Goal: Task Accomplishment & Management: Manage account settings

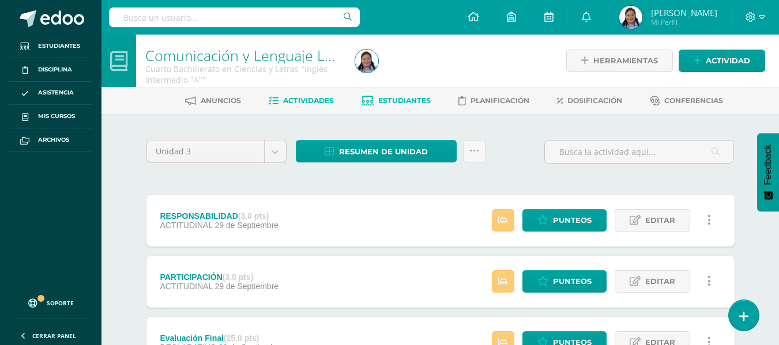
click at [402, 103] on span "Estudiantes" at bounding box center [404, 100] width 52 height 9
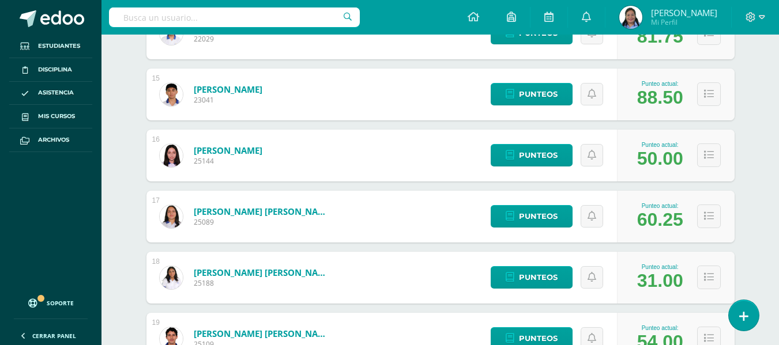
scroll to position [1064, 0]
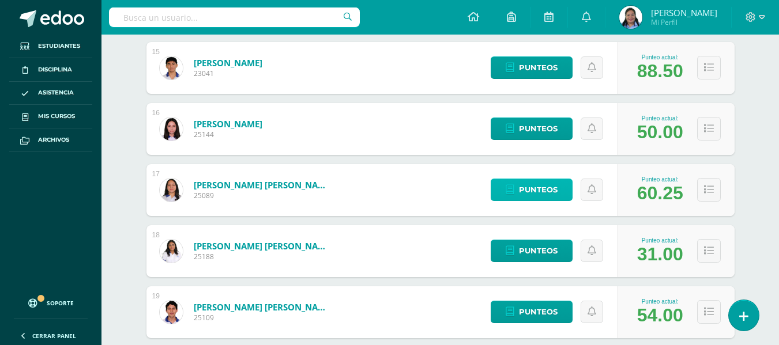
click at [546, 192] on span "Punteos" at bounding box center [538, 189] width 39 height 21
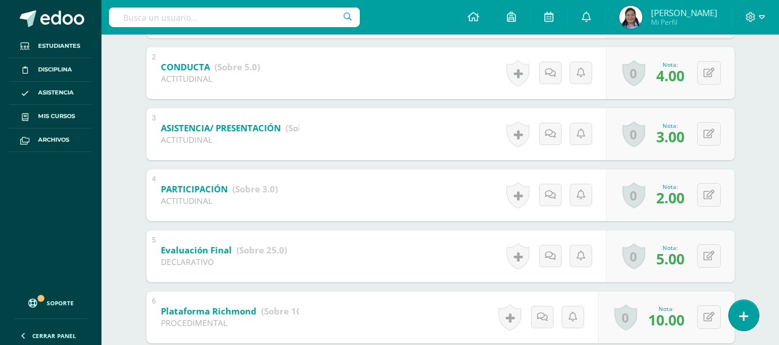
scroll to position [309, 0]
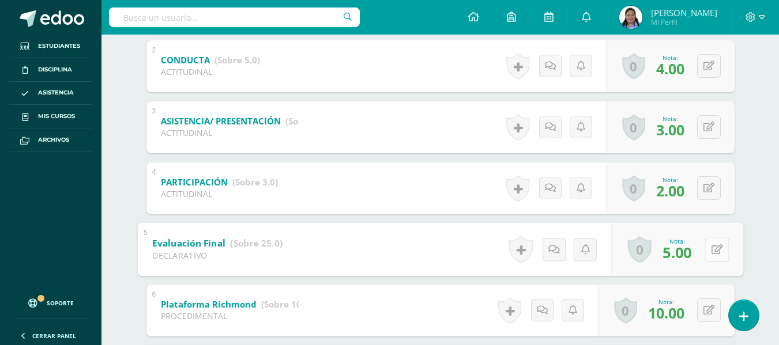
click at [717, 250] on button at bounding box center [717, 250] width 24 height 24
type input "7.5"
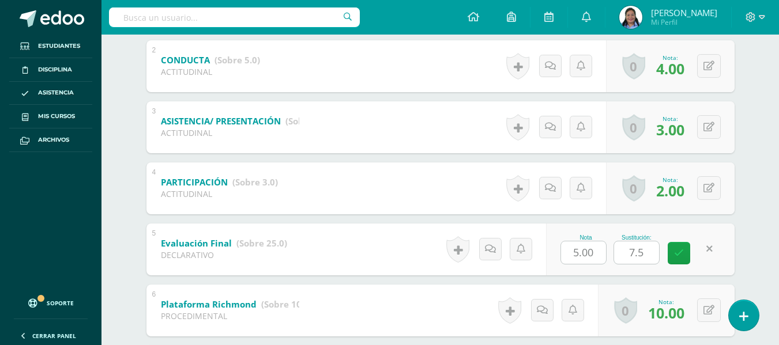
click at [748, 205] on div "SARAH MARTÍNEZ Edgar Aguilar Geraldy Aguilar Danea Arriaga Keven Bringuez José …" at bounding box center [440, 257] width 634 height 902
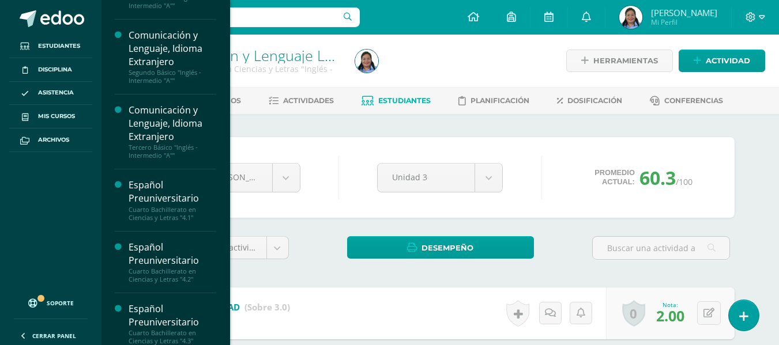
scroll to position [131, 0]
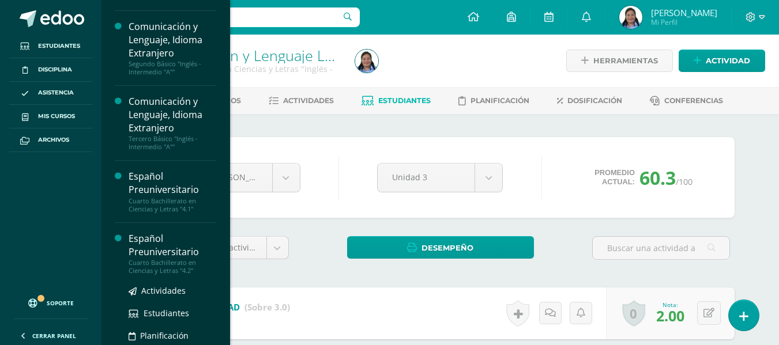
click at [177, 243] on div "Español Preuniversitario" at bounding box center [173, 245] width 88 height 27
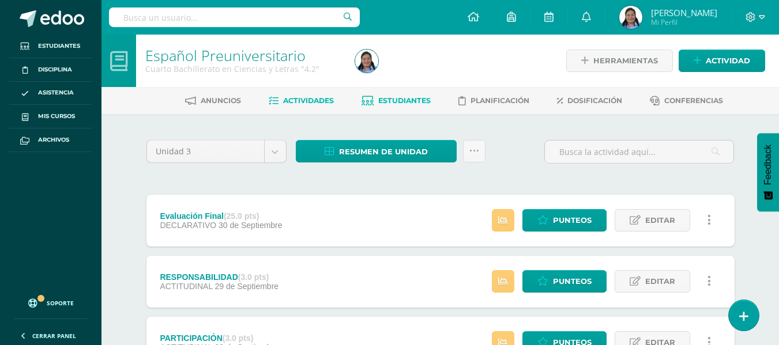
click at [414, 107] on link "Estudiantes" at bounding box center [396, 101] width 69 height 18
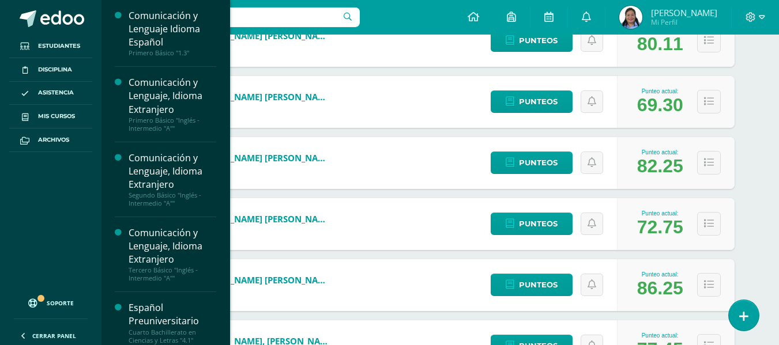
scroll to position [127, 0]
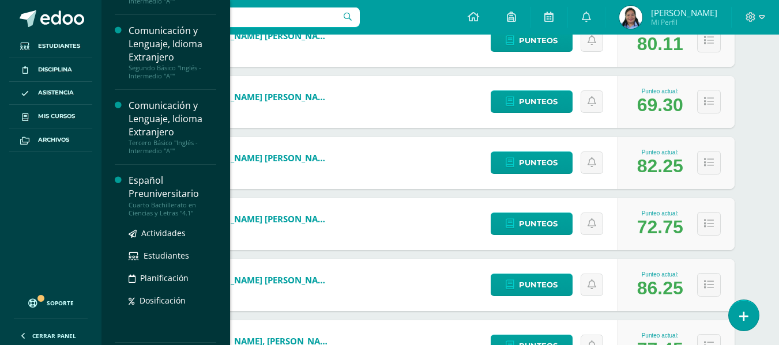
click at [178, 208] on div "Cuarto Bachillerato en Ciencias y Letras "4.1"" at bounding box center [173, 209] width 88 height 16
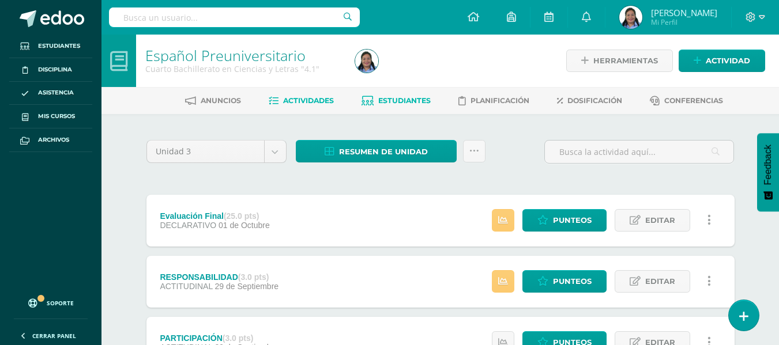
click at [387, 101] on span "Estudiantes" at bounding box center [404, 100] width 52 height 9
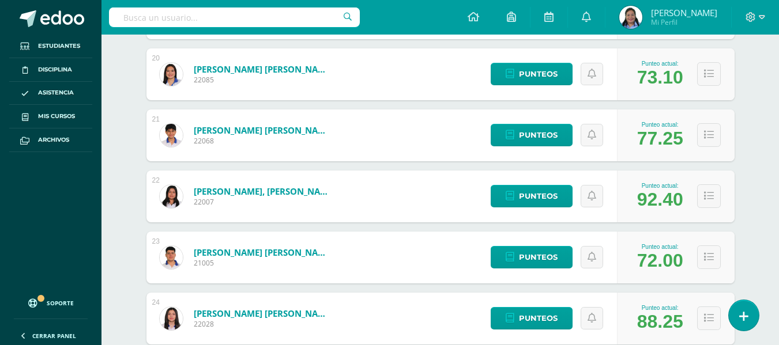
scroll to position [1360, 0]
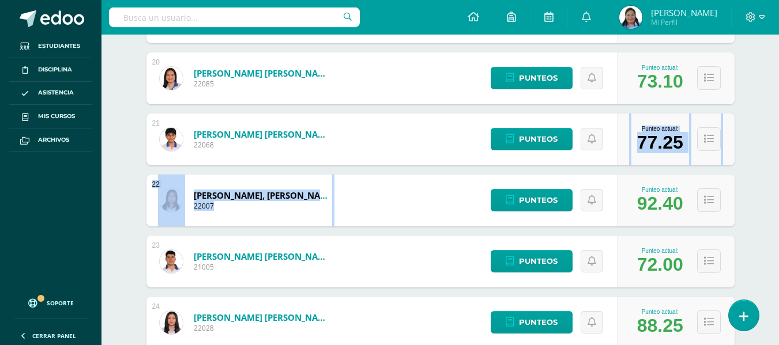
drag, startPoint x: 778, startPoint y: 197, endPoint x: 775, endPoint y: 159, distance: 37.6
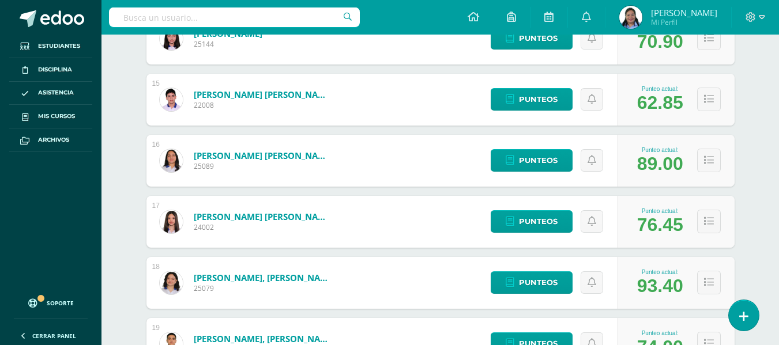
scroll to position [1024, 0]
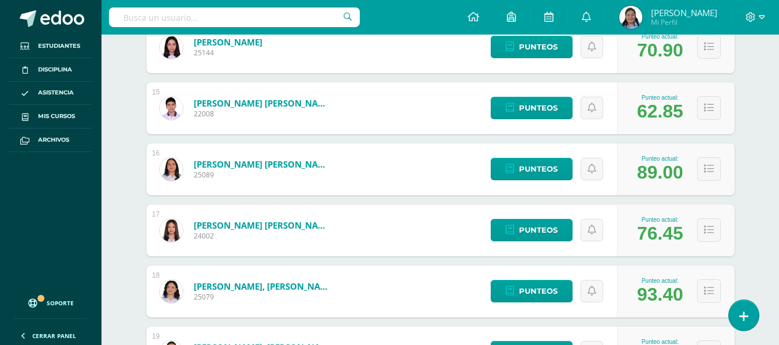
click at [778, 152] on div "Español Preuniversitario Cuarto Bachillerato en Ciencias y Letras "4.1" Herrami…" at bounding box center [440, 252] width 678 height 2484
click at [516, 111] on link "Punteos" at bounding box center [532, 108] width 82 height 22
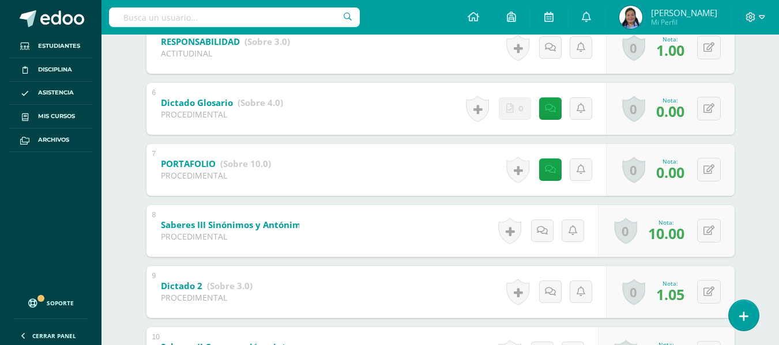
scroll to position [505, 0]
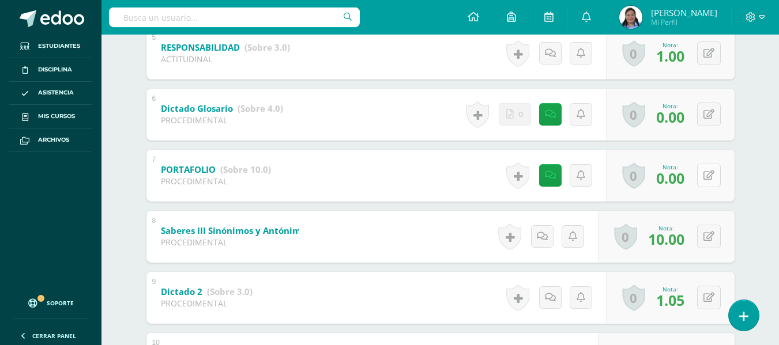
click at [712, 175] on icon at bounding box center [709, 176] width 11 height 10
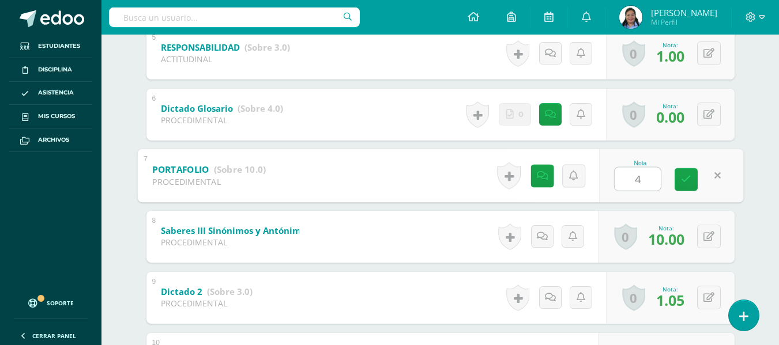
type input "4"
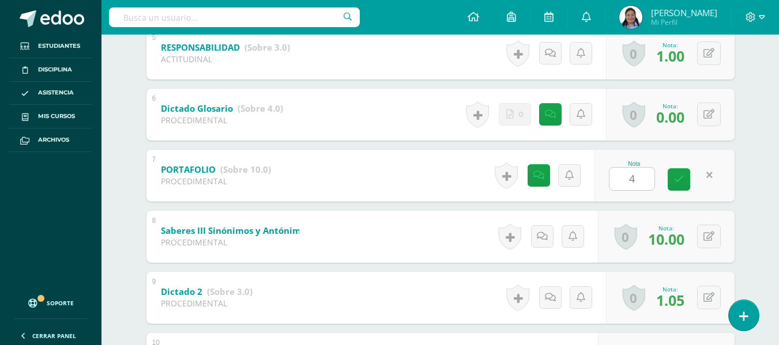
click at [771, 160] on div "Español Preuniversitario Cuarto Bachillerato en Ciencias y Letras "4.1" Herrami…" at bounding box center [440, 20] width 678 height 981
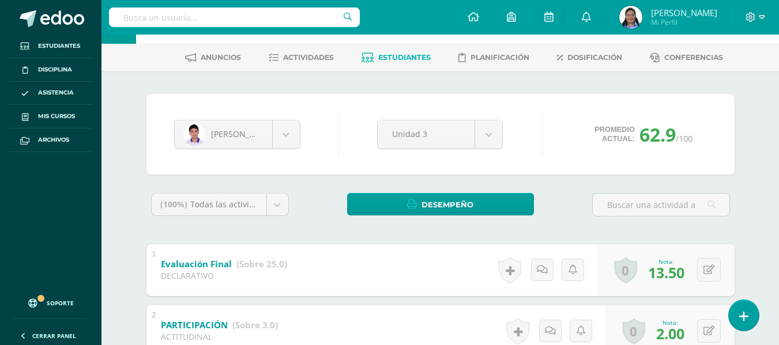
scroll to position [14, 0]
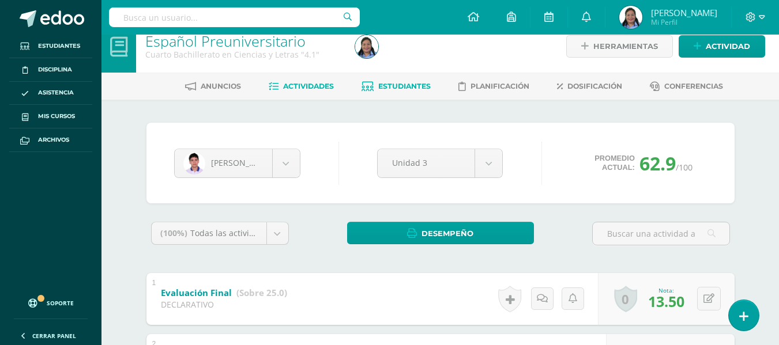
click at [296, 88] on span "Actividades" at bounding box center [308, 86] width 51 height 9
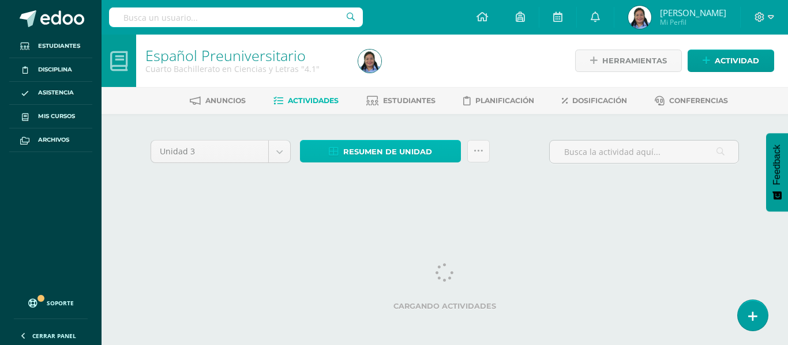
click at [347, 152] on span "Resumen de unidad" at bounding box center [387, 151] width 89 height 21
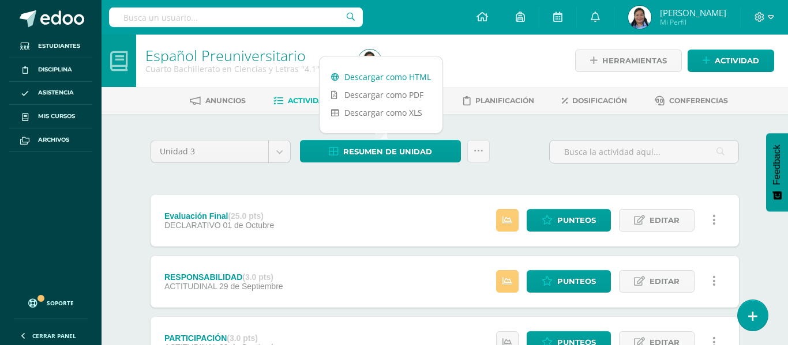
click at [386, 75] on link "Descargar como HTML" at bounding box center [380, 77] width 123 height 18
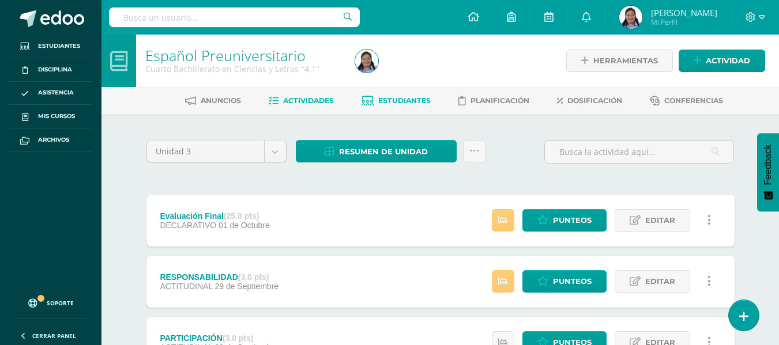
drag, startPoint x: 529, startPoint y: 163, endPoint x: 392, endPoint y: 97, distance: 152.2
click at [392, 97] on span "Estudiantes" at bounding box center [404, 100] width 52 height 9
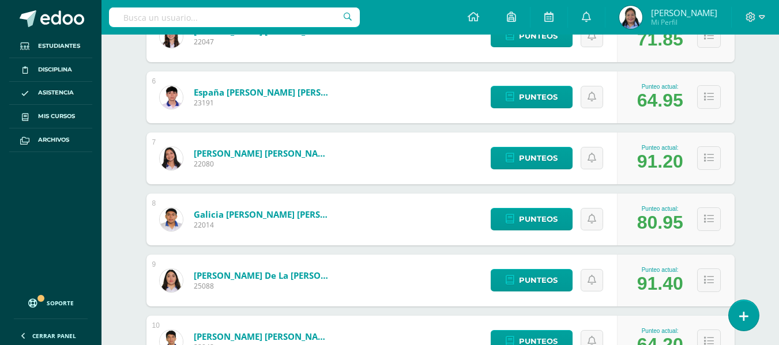
scroll to position [580, 0]
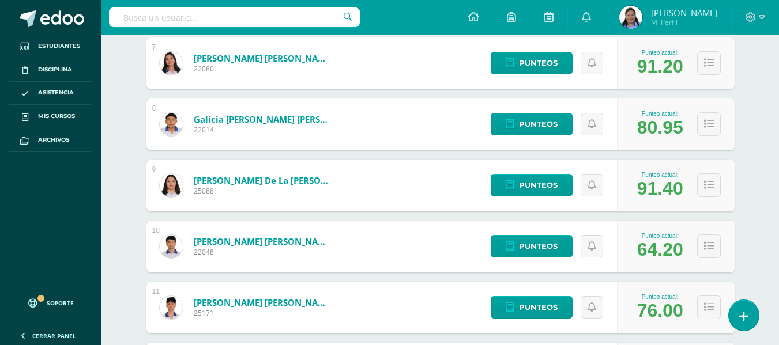
drag, startPoint x: 777, startPoint y: 216, endPoint x: 781, endPoint y: 229, distance: 13.9
click at [779, 229] on html "Estudiantes Disciplina Asistencia Mis cursos Archivos Soporte Ayuda Reportar un…" at bounding box center [389, 188] width 779 height 1537
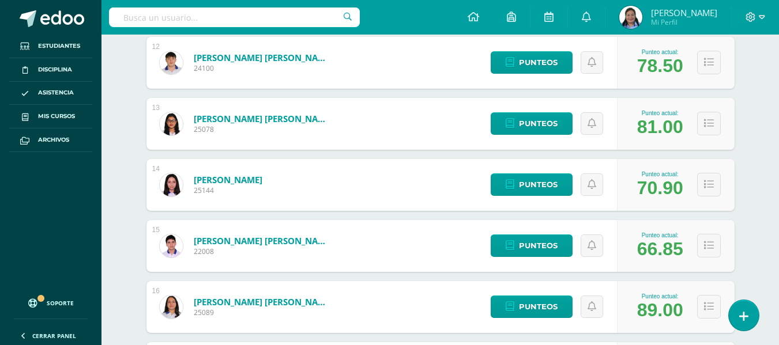
scroll to position [889, 0]
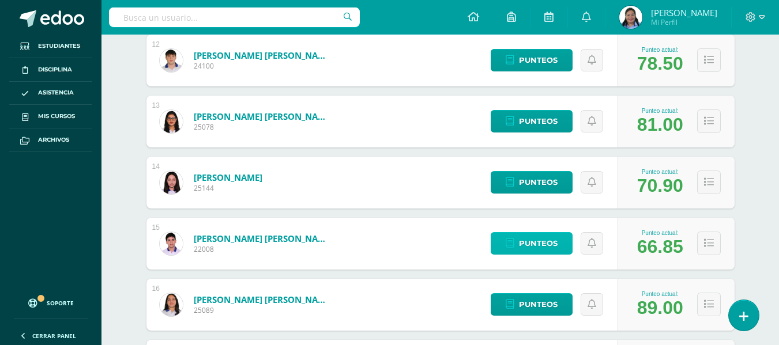
click at [516, 244] on link "Punteos" at bounding box center [532, 243] width 82 height 22
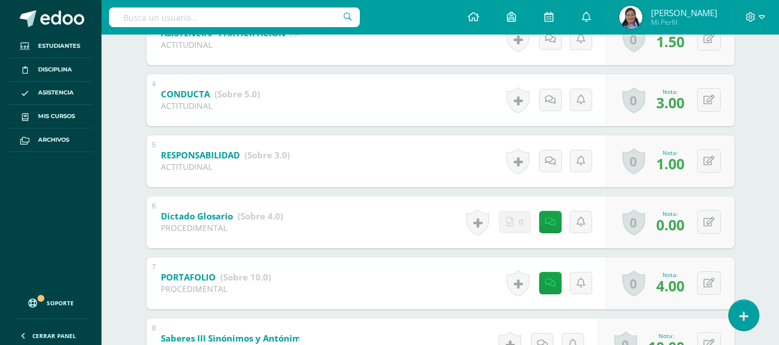
scroll to position [404, 0]
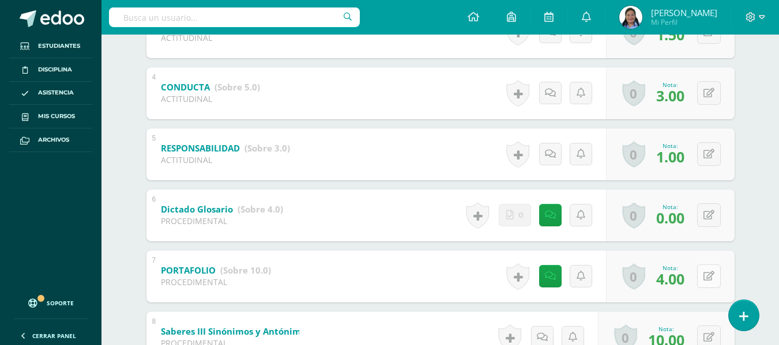
click at [715, 280] on button at bounding box center [709, 277] width 24 height 24
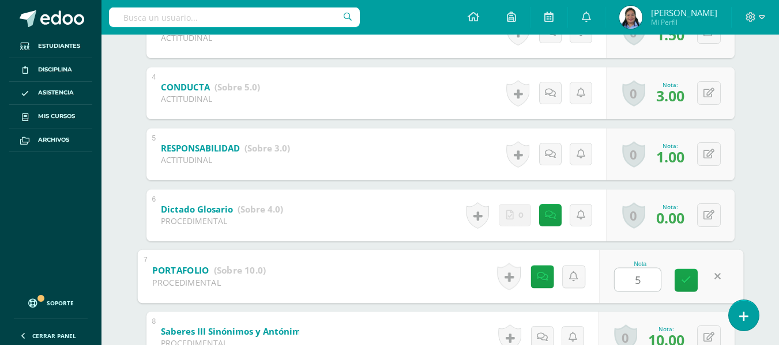
type input "5"
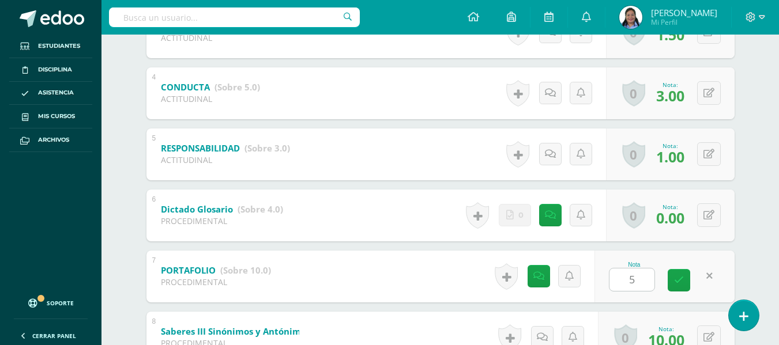
click at [739, 255] on div "[PERSON_NAME] [PERSON_NAME] [PERSON_NAME] [PERSON_NAME] [PERSON_NAME] [PERSON_N…" at bounding box center [440, 162] width 597 height 856
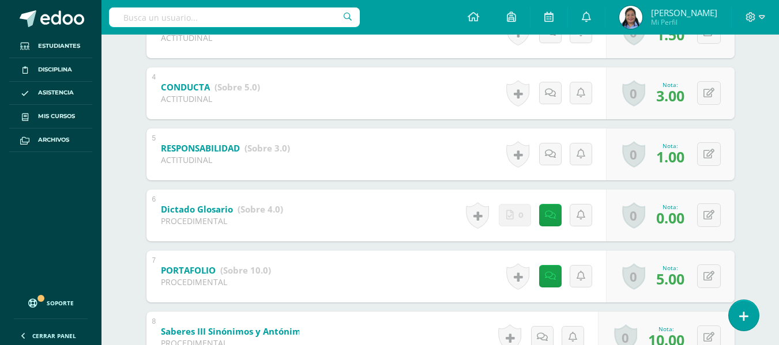
scroll to position [0, 0]
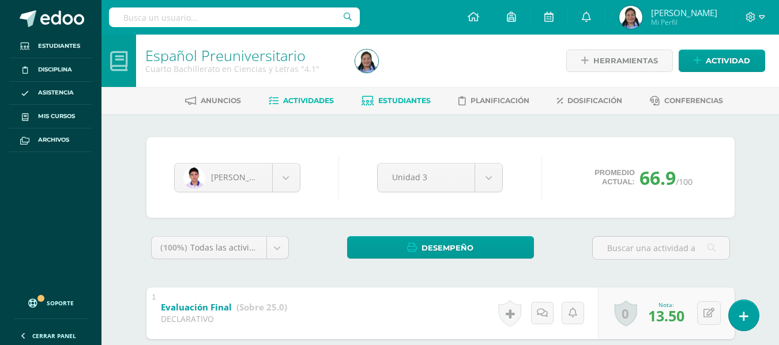
click at [294, 104] on span "Actividades" at bounding box center [308, 100] width 51 height 9
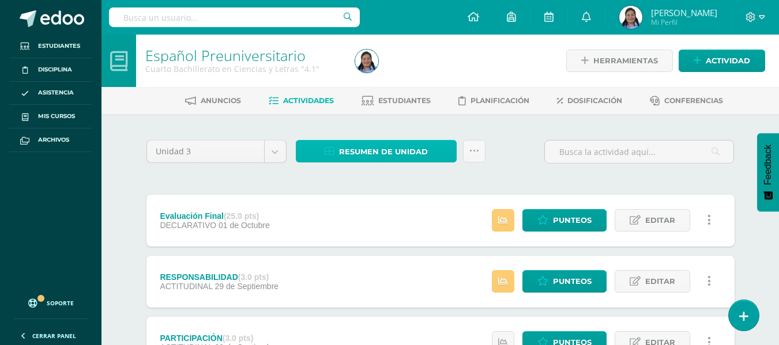
click at [335, 145] on link "Resumen de unidad" at bounding box center [376, 151] width 161 height 22
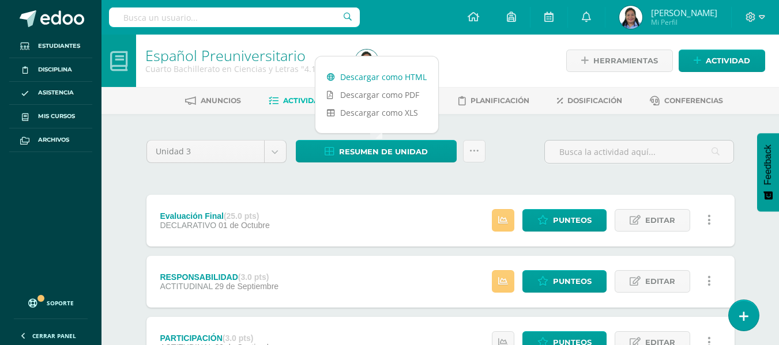
click at [396, 73] on link "Descargar como HTML" at bounding box center [376, 77] width 123 height 18
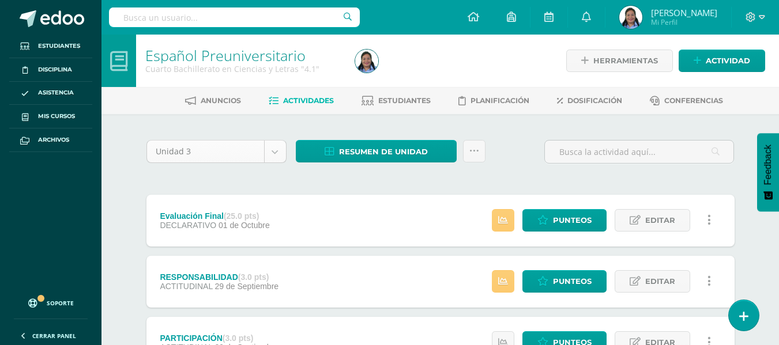
drag, startPoint x: 224, startPoint y: 96, endPoint x: 238, endPoint y: 146, distance: 52.2
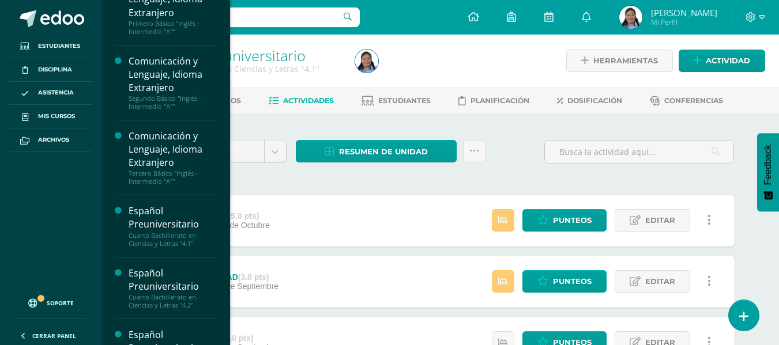
scroll to position [102, 0]
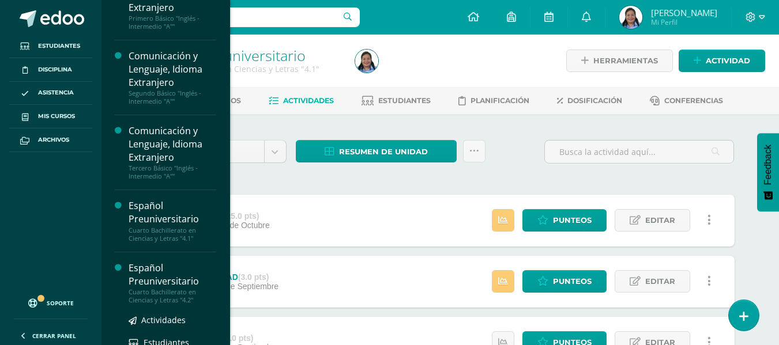
click at [189, 282] on div "Español Preuniversitario" at bounding box center [173, 275] width 88 height 27
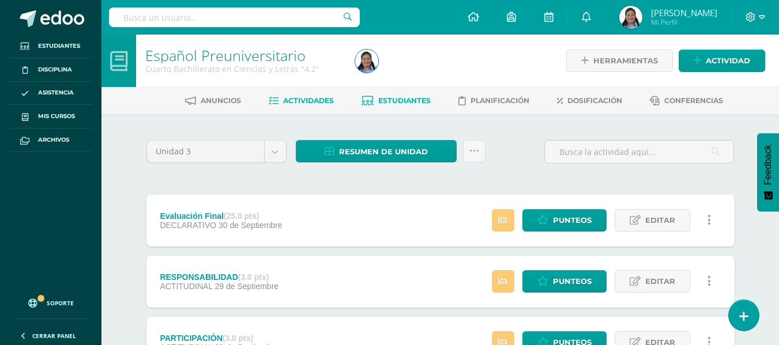
click at [381, 103] on span "Estudiantes" at bounding box center [404, 100] width 52 height 9
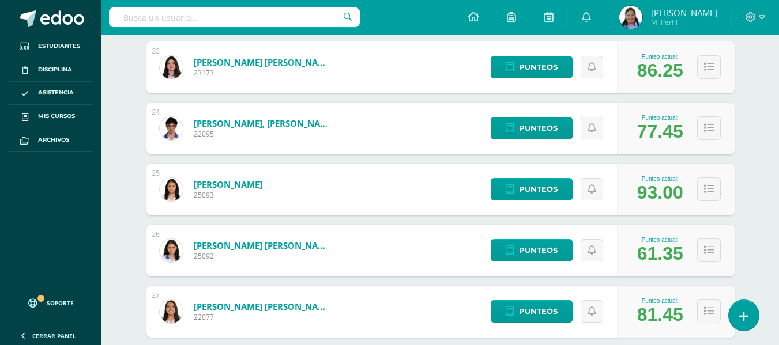
scroll to position [1558, 0]
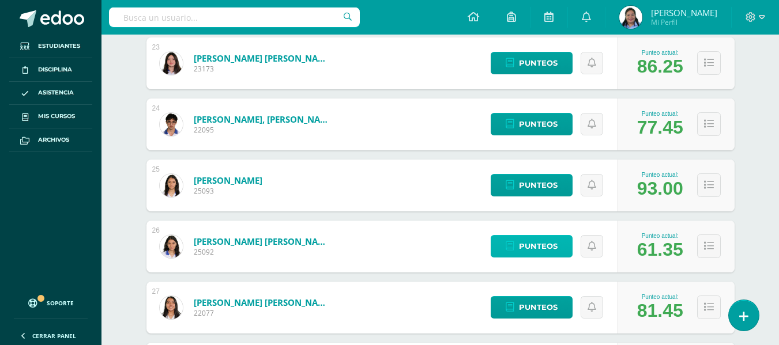
click at [563, 251] on link "Punteos" at bounding box center [532, 246] width 82 height 22
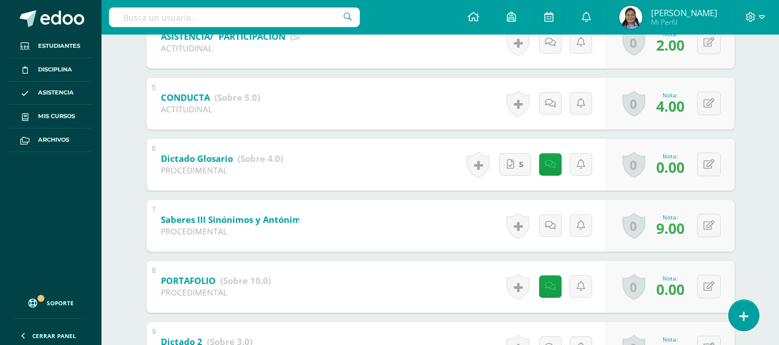
scroll to position [458, 0]
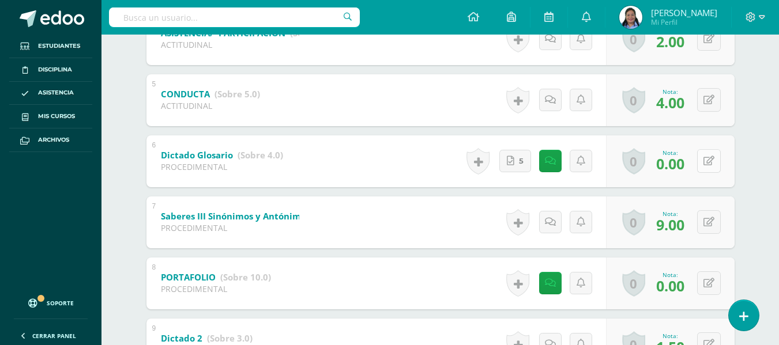
click at [714, 162] on button at bounding box center [709, 161] width 24 height 24
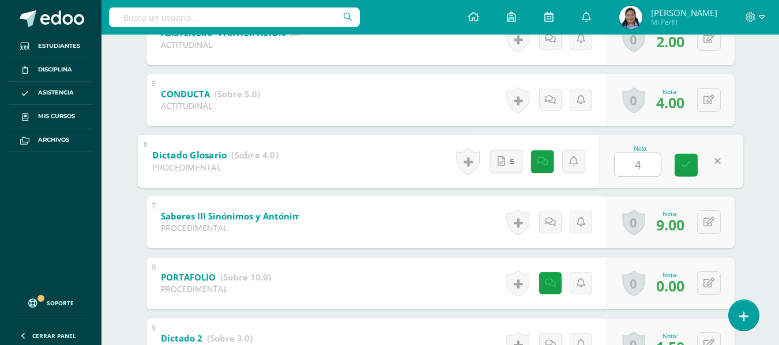
type input "4"
click at [773, 111] on div "Español Preuniversitario Cuarto Bachillerato en Ciencias y Letras "4.2" Herrami…" at bounding box center [440, 165] width 678 height 1176
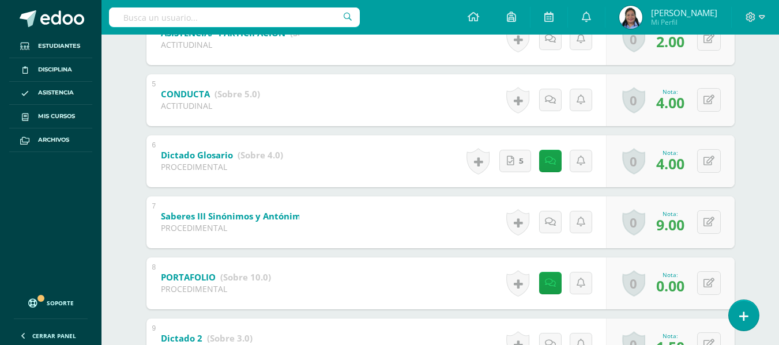
scroll to position [0, 0]
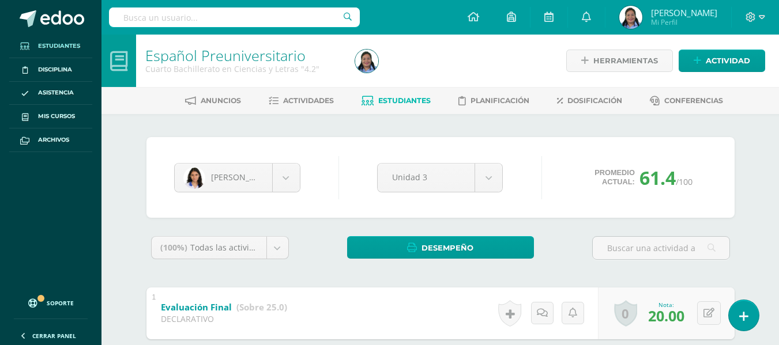
click at [61, 47] on span "Estudiantes" at bounding box center [59, 46] width 42 height 9
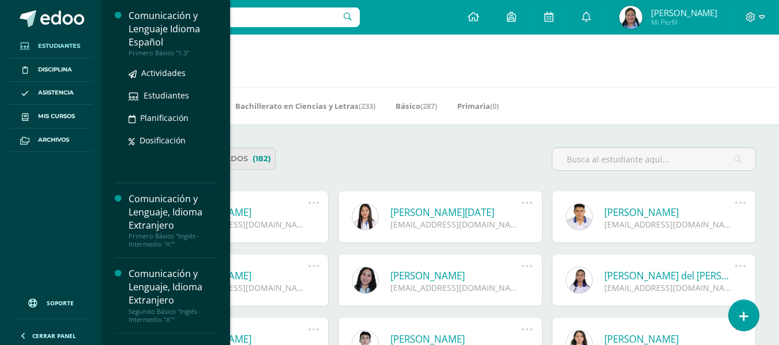
click at [164, 16] on div "Comunicación y Lenguaje Idioma Español" at bounding box center [173, 29] width 88 height 40
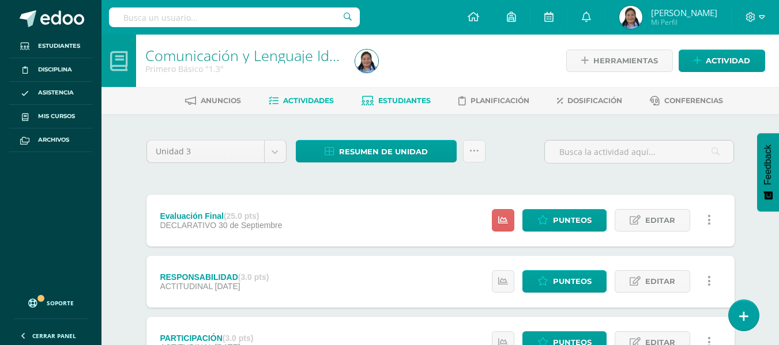
click at [407, 104] on span "Estudiantes" at bounding box center [404, 100] width 52 height 9
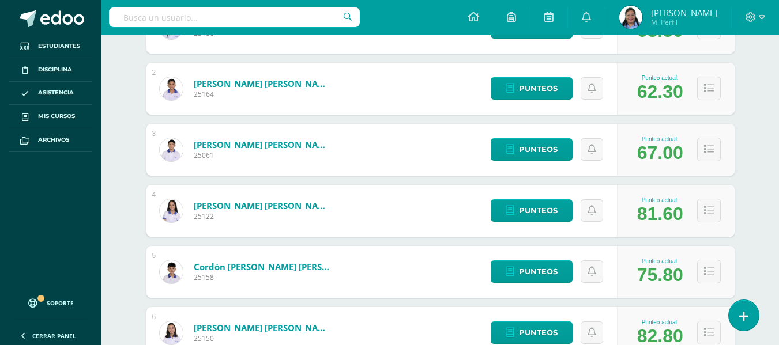
scroll to position [266, 0]
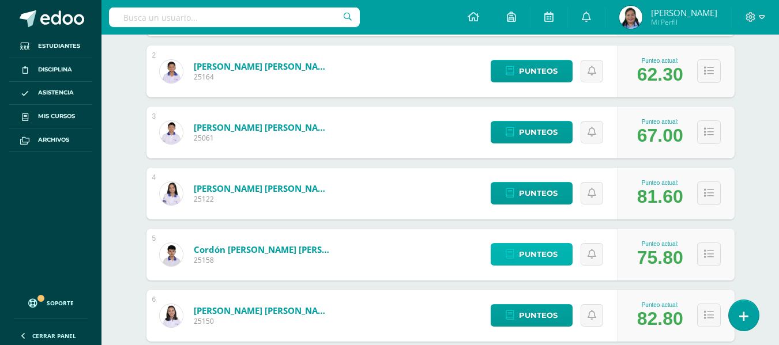
click at [503, 252] on link "Punteos" at bounding box center [532, 254] width 82 height 22
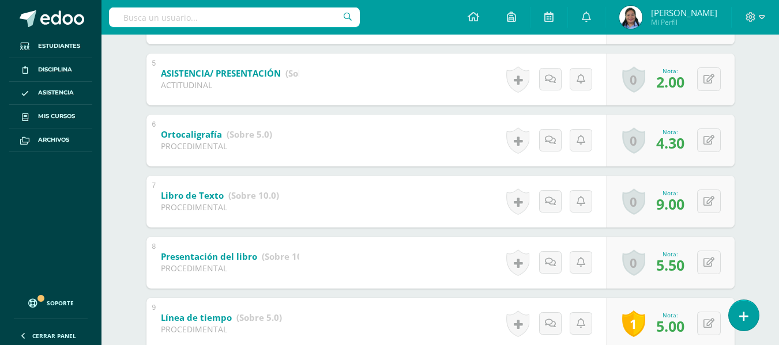
scroll to position [498, 0]
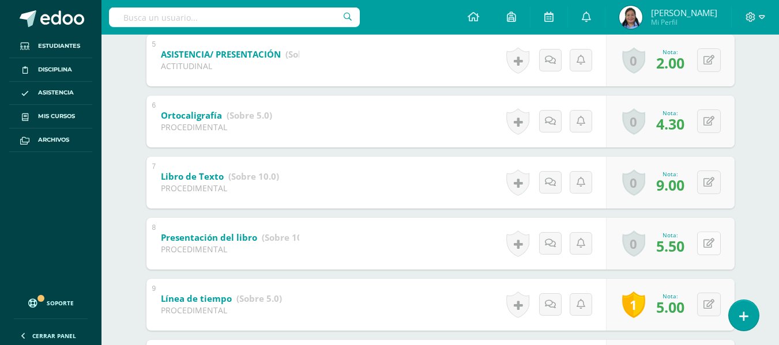
click at [709, 247] on icon at bounding box center [709, 244] width 11 height 10
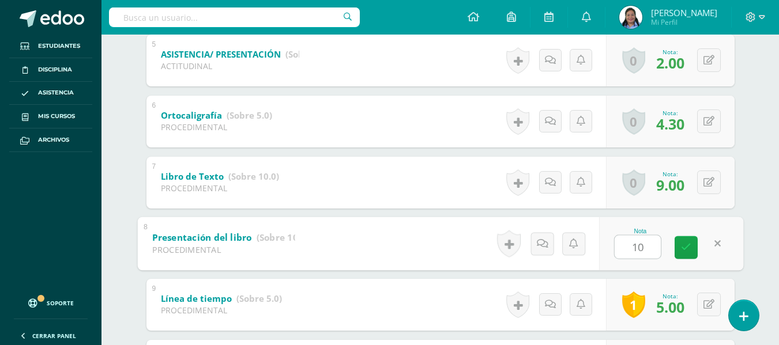
type input "10"
click at [727, 216] on div "1 Evaluación Final (Sobre 25.0) DECLARATIVO Nota 16.00 0 Logros Logros obtenido…" at bounding box center [440, 182] width 588 height 785
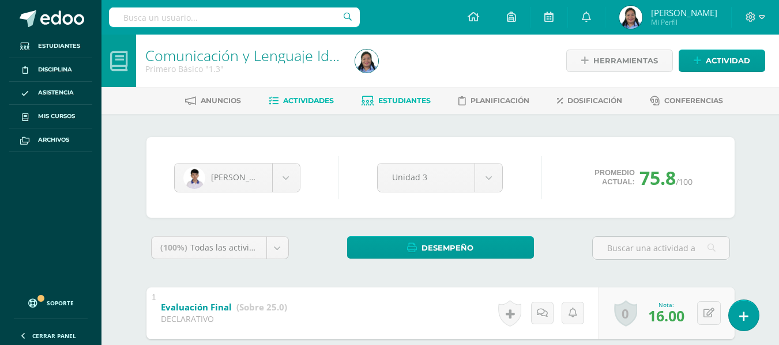
click at [313, 101] on span "Actividades" at bounding box center [308, 100] width 51 height 9
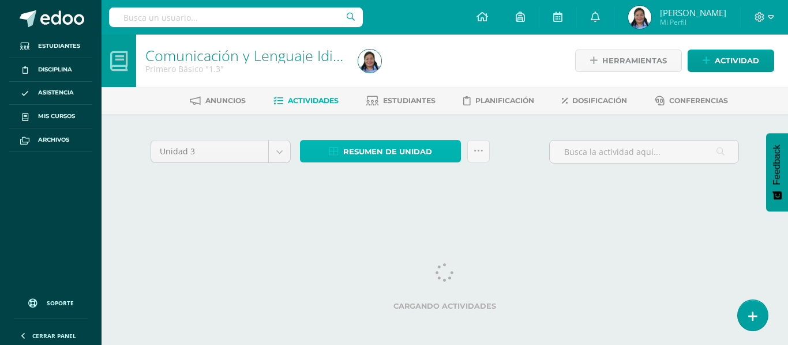
click at [352, 146] on span "Resumen de unidad" at bounding box center [387, 151] width 89 height 21
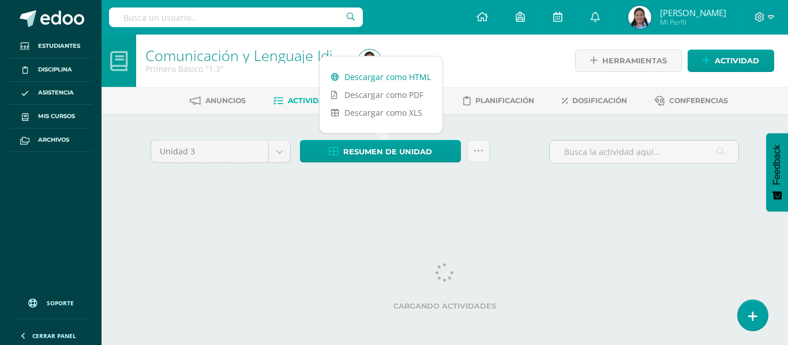
click at [390, 74] on link "Descargar como HTML" at bounding box center [380, 77] width 123 height 18
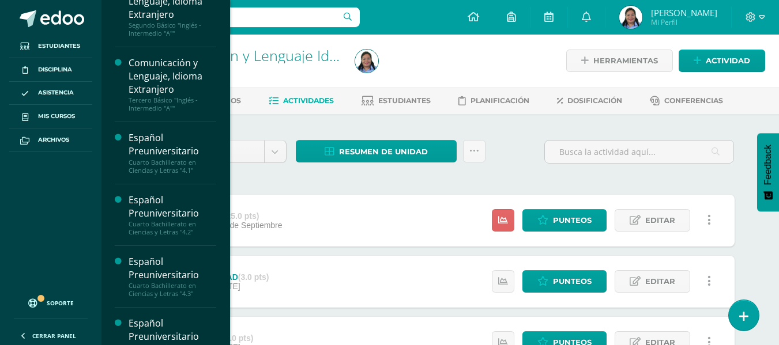
scroll to position [198, 0]
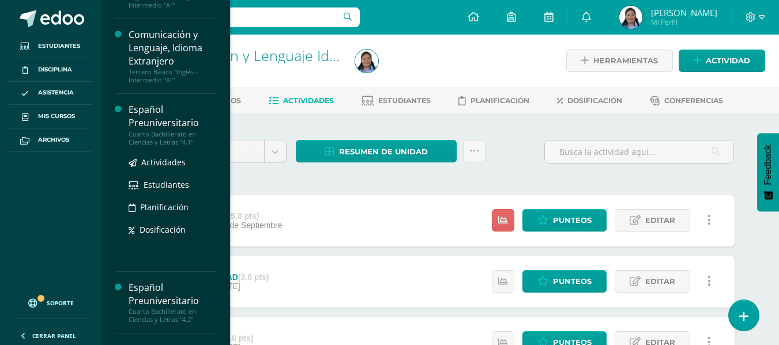
click at [170, 114] on div "Español Preuniversitario" at bounding box center [173, 116] width 88 height 27
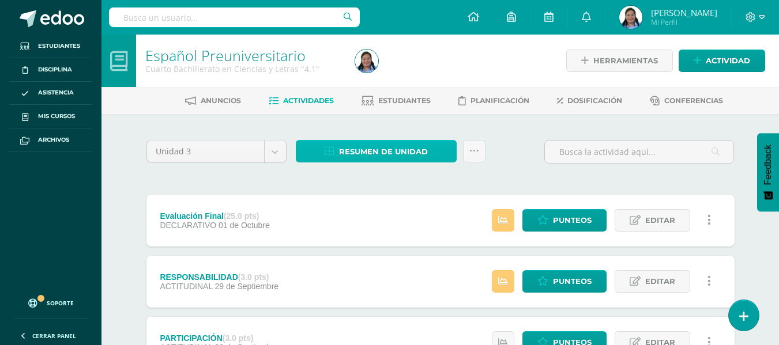
click at [427, 150] on link "Resumen de unidad" at bounding box center [376, 151] width 161 height 22
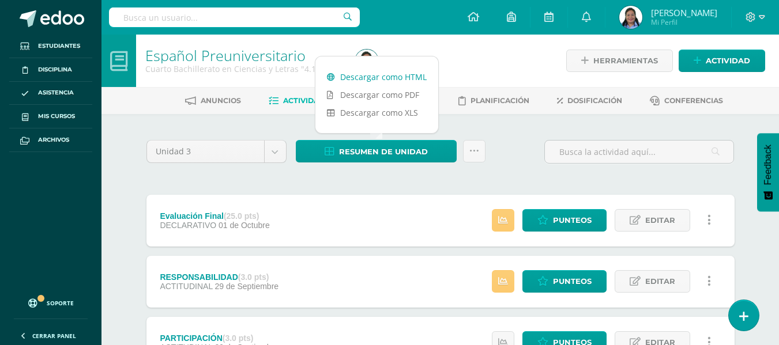
click at [407, 76] on link "Descargar como HTML" at bounding box center [376, 77] width 123 height 18
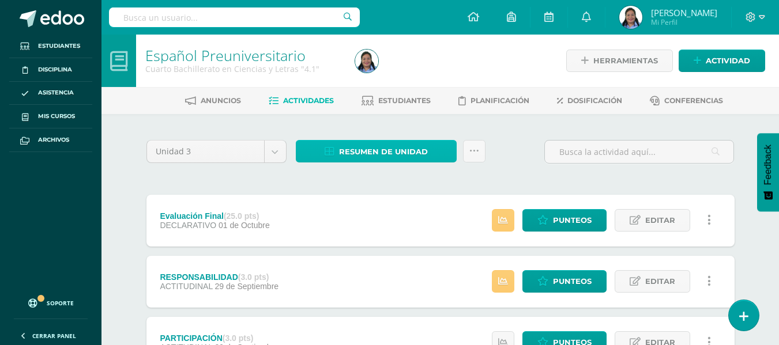
click at [352, 151] on span "Resumen de unidad" at bounding box center [383, 151] width 89 height 21
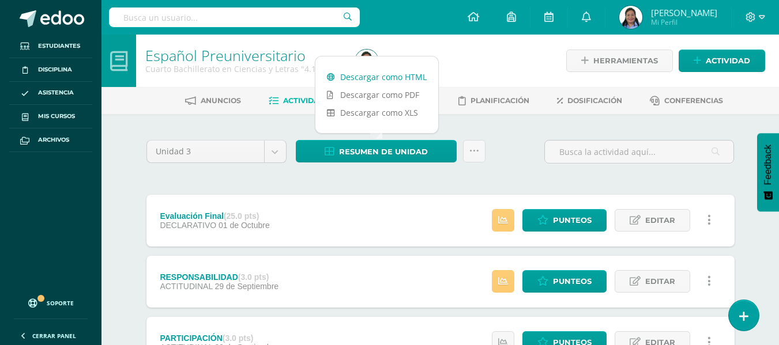
click at [398, 76] on link "Descargar como HTML" at bounding box center [376, 77] width 123 height 18
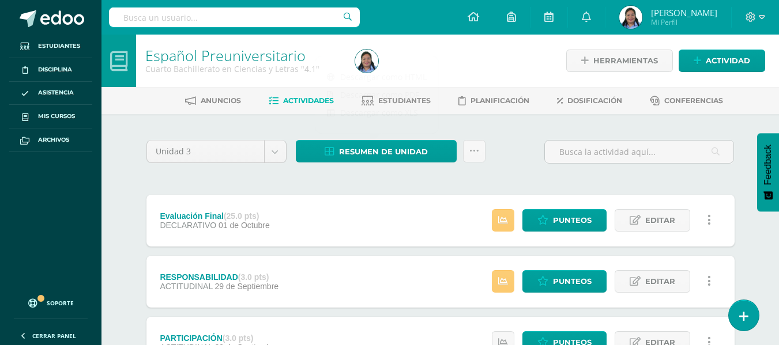
click at [537, 151] on div "Unidad 3 Unidad 1 Unidad 2 Unidad 3 Resumen de unidad Subir actividades en masa…" at bounding box center [440, 156] width 597 height 33
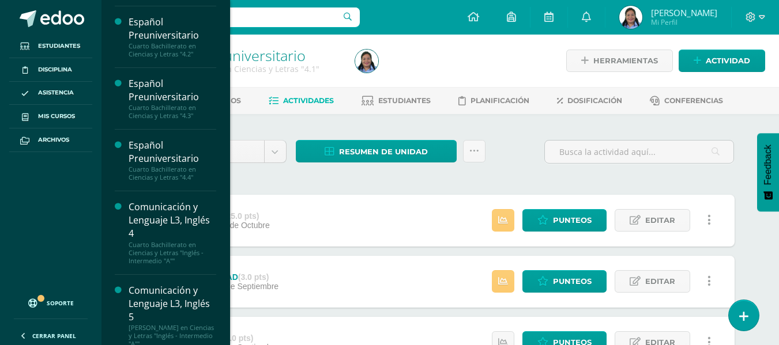
scroll to position [349, 0]
click at [180, 235] on div "Comunicación y Lenguaje L3, Inglés 4" at bounding box center [173, 220] width 88 height 40
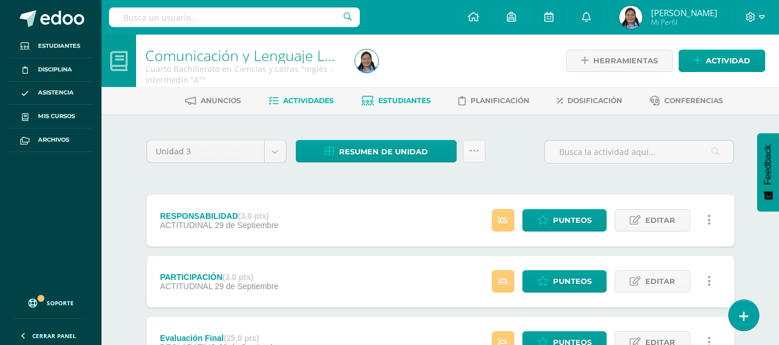
click at [430, 96] on link "Estudiantes" at bounding box center [396, 101] width 69 height 18
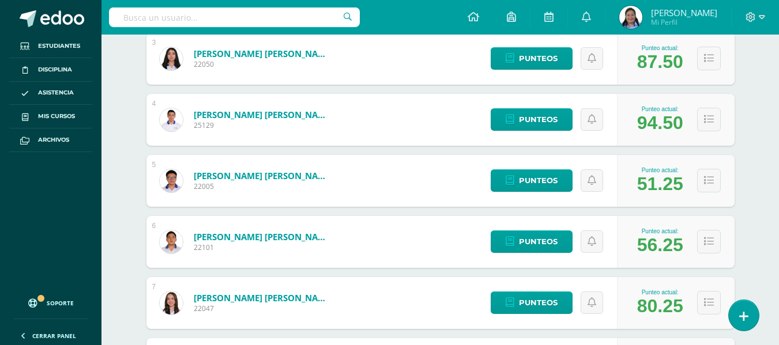
scroll to position [236, 0]
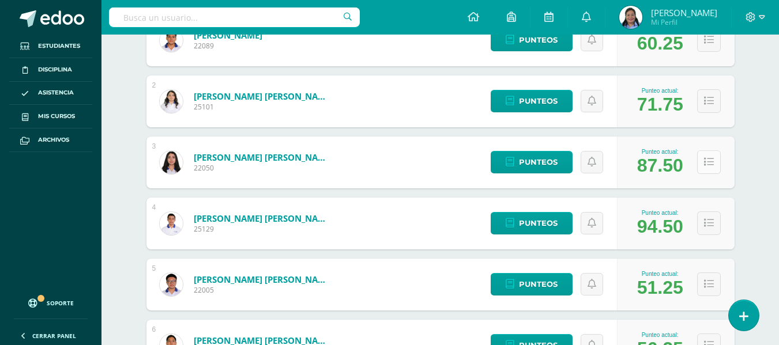
click at [705, 160] on icon at bounding box center [709, 162] width 10 height 10
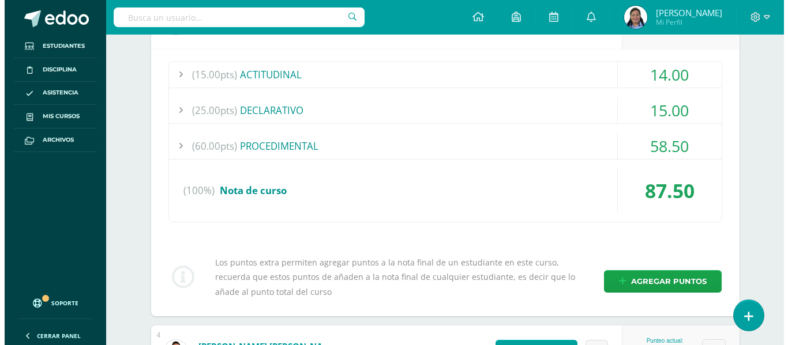
scroll to position [424, 0]
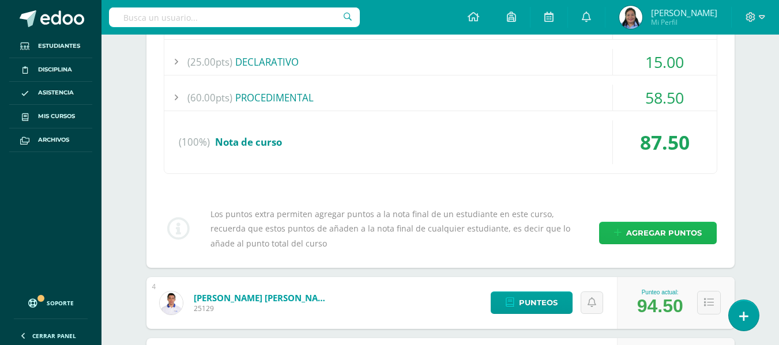
click at [665, 239] on span "Agregar puntos" at bounding box center [664, 233] width 76 height 21
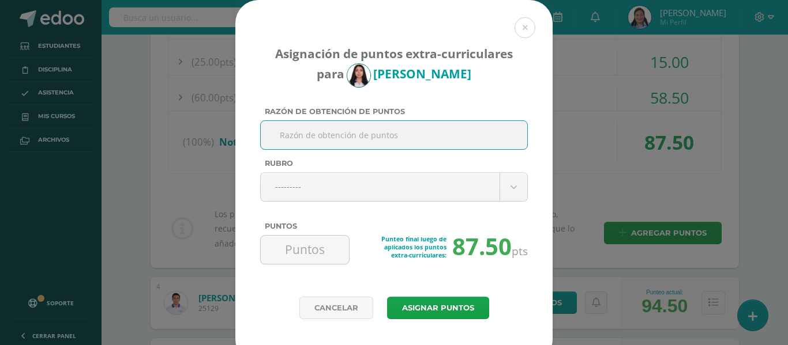
click at [394, 142] on input "Razón de obtención de puntos" at bounding box center [393, 135] width 257 height 28
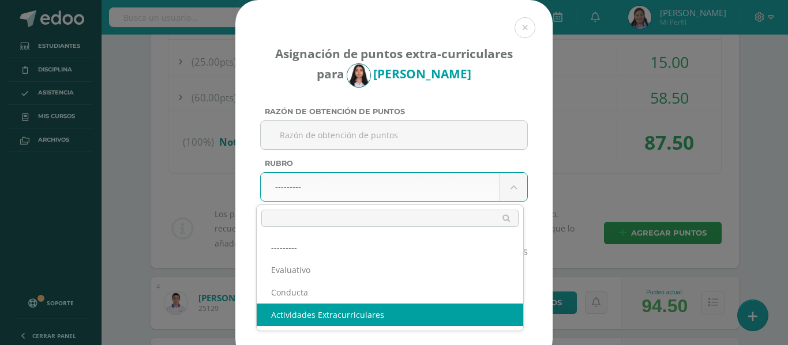
select select "3"
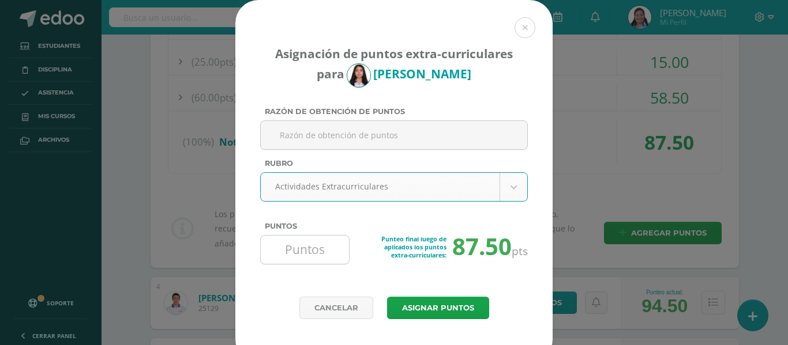
click at [330, 250] on input "Puntos" at bounding box center [304, 250] width 79 height 28
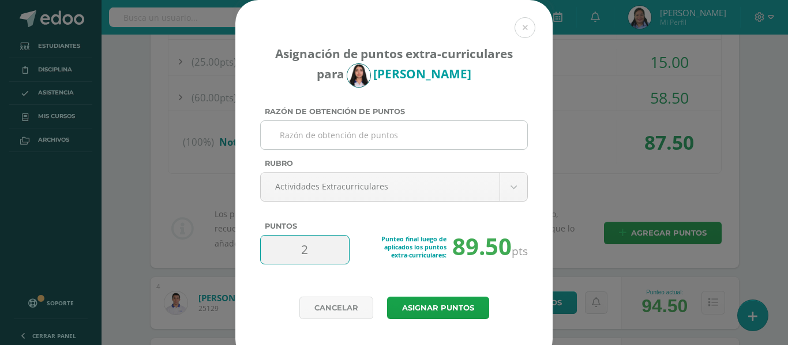
type input "2"
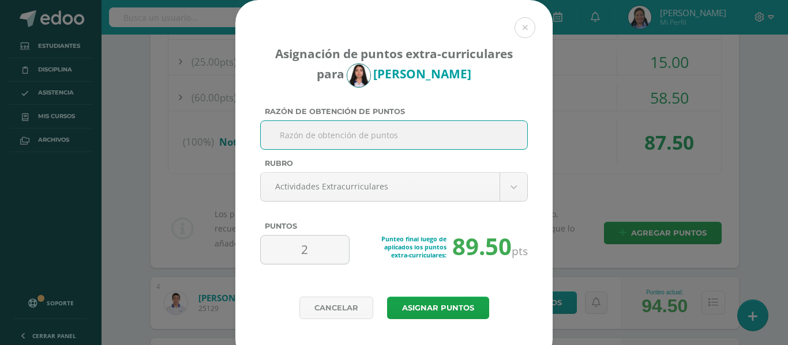
click at [346, 138] on input "Razón de obtención de puntos" at bounding box center [393, 135] width 257 height 28
type input "Por colaborar con la limpieza del aula."
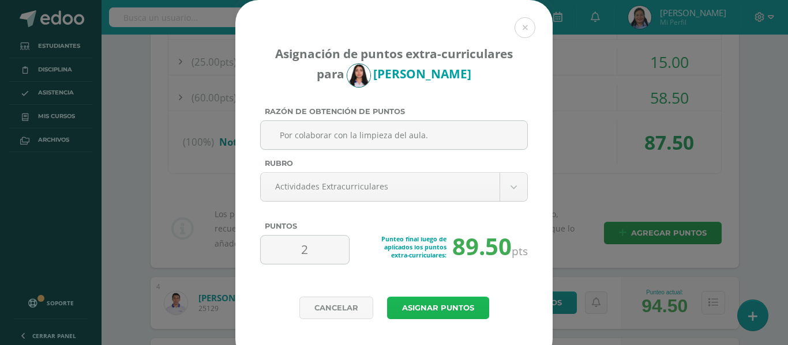
click at [426, 306] on button "Asignar puntos" at bounding box center [438, 308] width 102 height 22
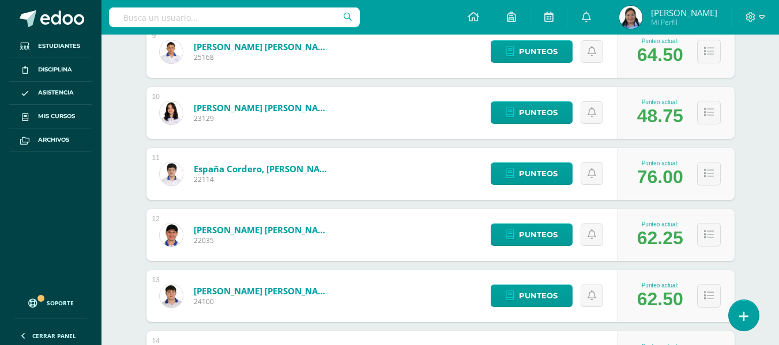
scroll to position [561, 0]
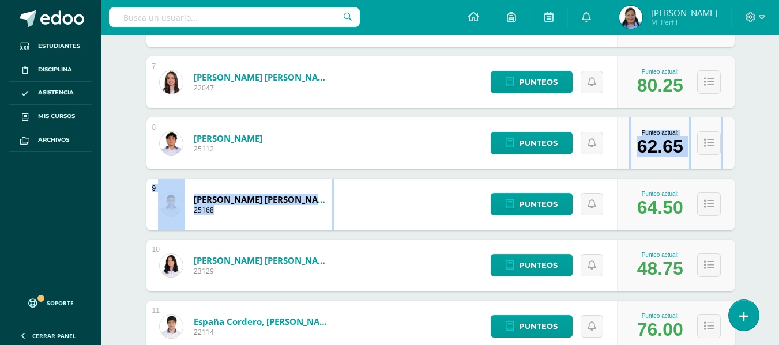
drag, startPoint x: 776, startPoint y: 185, endPoint x: 773, endPoint y: 160, distance: 25.0
click at [773, 160] on div "Comunicación y Lenguaje L3, Inglés 4 Cuarto Bachillerato en Ciencias y Letras "…" at bounding box center [440, 225] width 678 height 1502
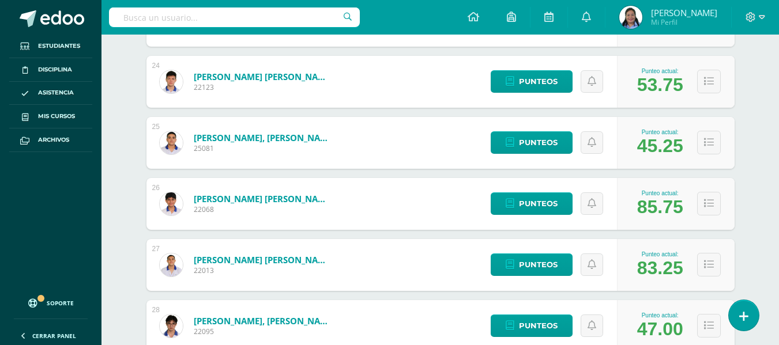
scroll to position [1655, 0]
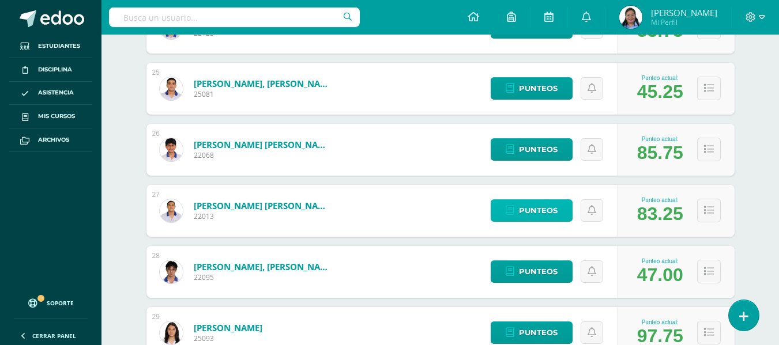
click at [535, 212] on span "Punteos" at bounding box center [538, 210] width 39 height 21
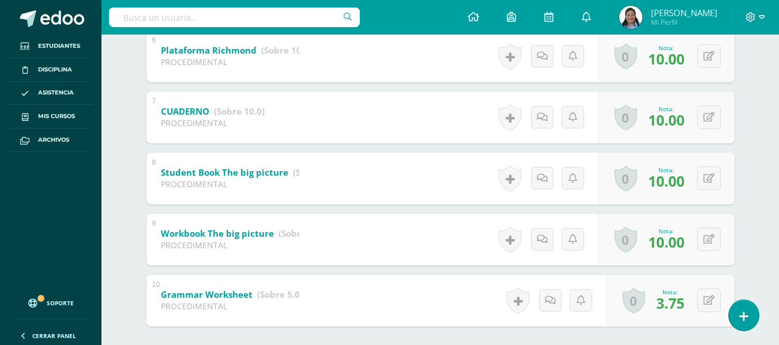
scroll to position [426, 0]
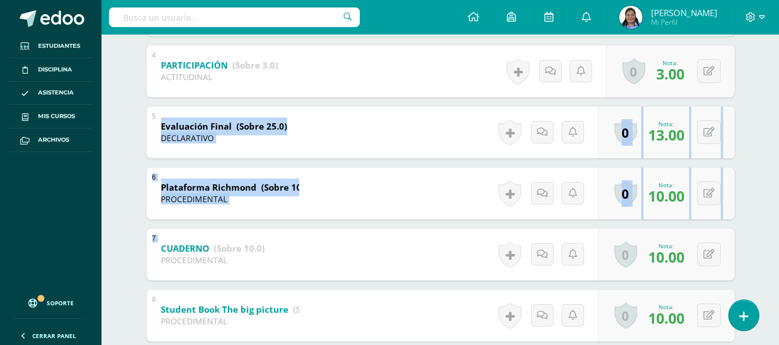
drag, startPoint x: 777, startPoint y: 250, endPoint x: 787, endPoint y: 140, distance: 110.6
click at [779, 140] on html "Estudiantes Disciplina Asistencia Mis cursos Archivos Soporte Ayuda Reportar un…" at bounding box center [389, 82] width 779 height 1016
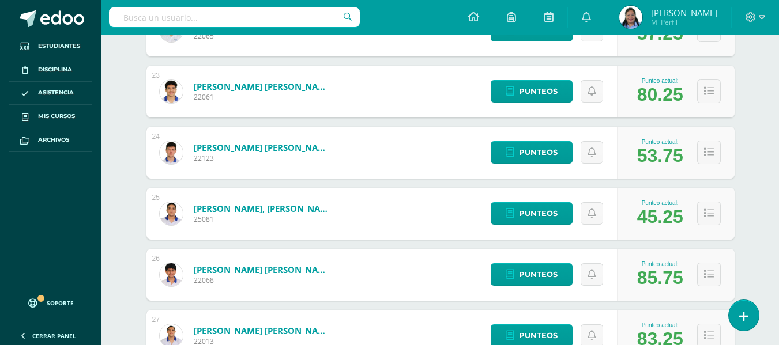
scroll to position [1667, 0]
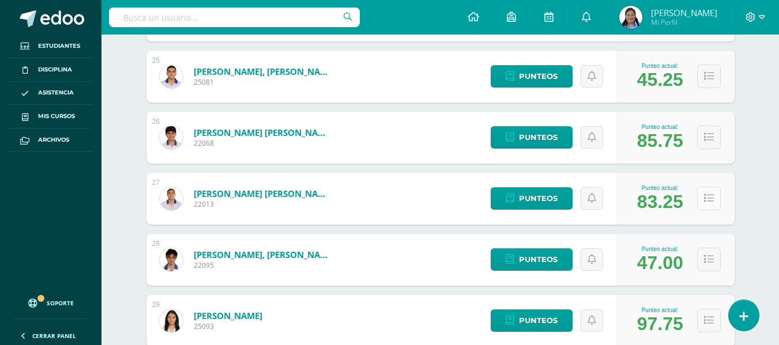
click at [701, 200] on button at bounding box center [709, 199] width 24 height 24
drag, startPoint x: 629, startPoint y: 200, endPoint x: 703, endPoint y: 200, distance: 73.8
click at [703, 200] on div "Punteo actual: 83.25" at bounding box center [676, 199] width 118 height 52
click at [703, 200] on button at bounding box center [709, 199] width 24 height 24
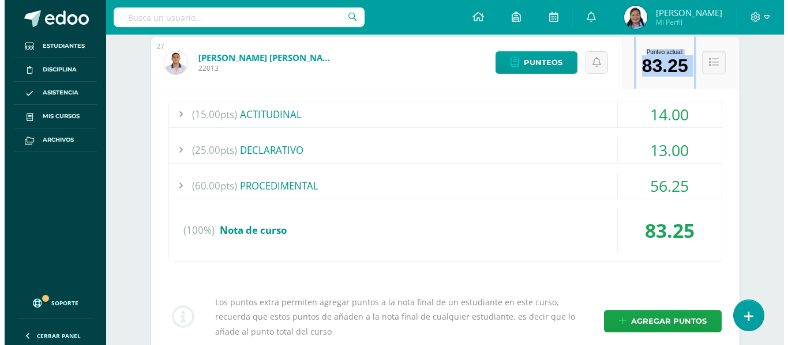
scroll to position [1921, 0]
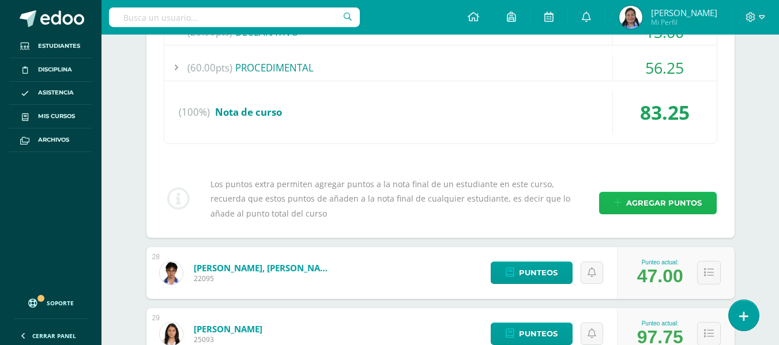
click at [677, 197] on span "Agregar puntos" at bounding box center [664, 203] width 76 height 21
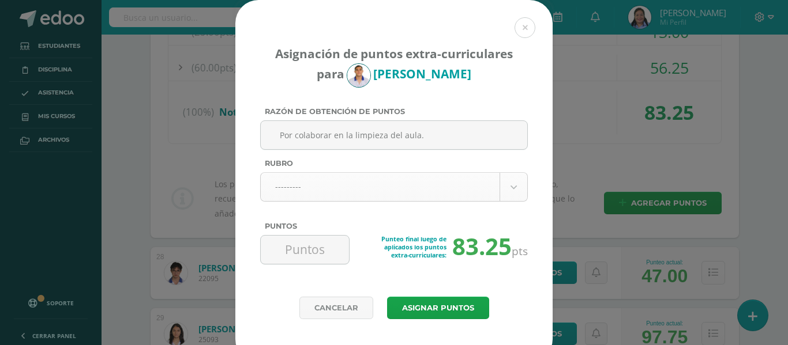
type input "Por colaborar en la limpieza del aula."
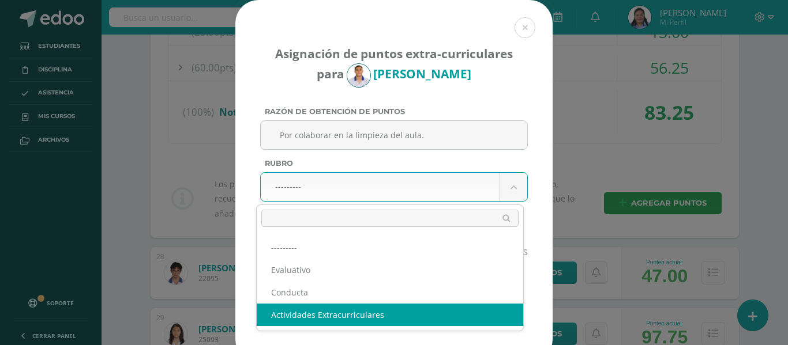
select select "3"
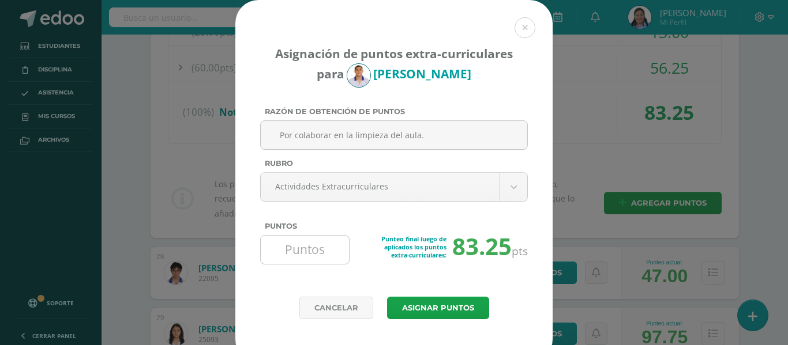
click at [322, 248] on input "Puntos" at bounding box center [304, 250] width 79 height 28
type input "2"
click at [437, 315] on button "Asignar puntos" at bounding box center [438, 308] width 102 height 22
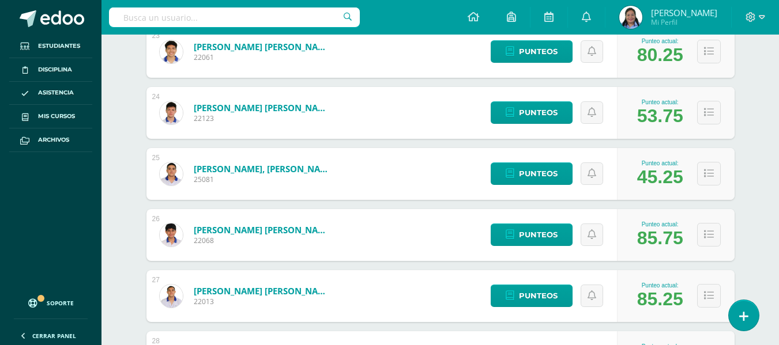
scroll to position [1581, 0]
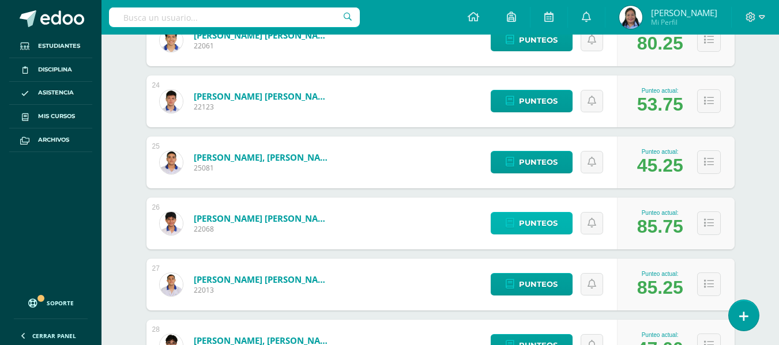
click at [547, 235] on link "Punteos" at bounding box center [532, 223] width 82 height 22
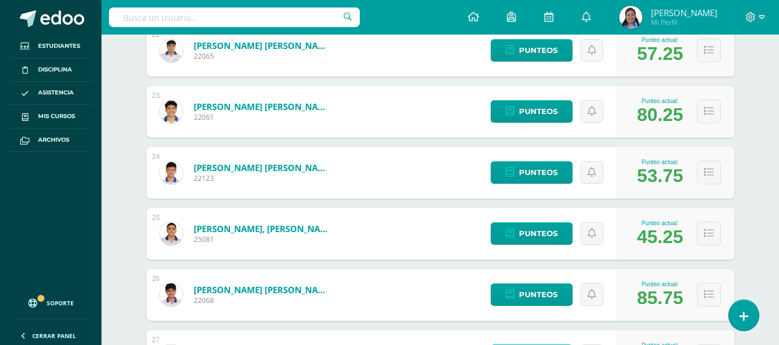
scroll to position [1515, 0]
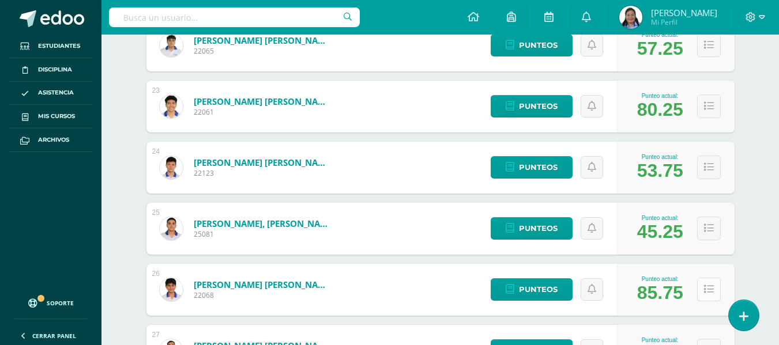
click at [713, 285] on icon at bounding box center [709, 290] width 10 height 10
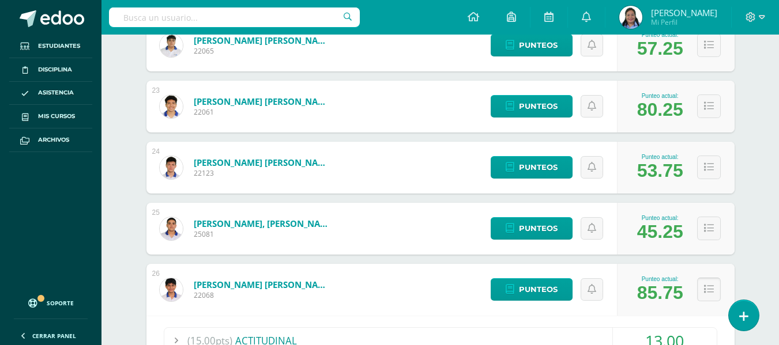
click at [713, 285] on icon at bounding box center [709, 290] width 10 height 10
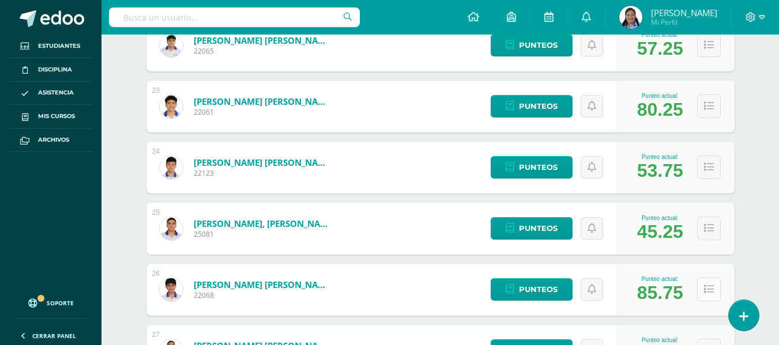
click at [714, 283] on button at bounding box center [709, 290] width 24 height 24
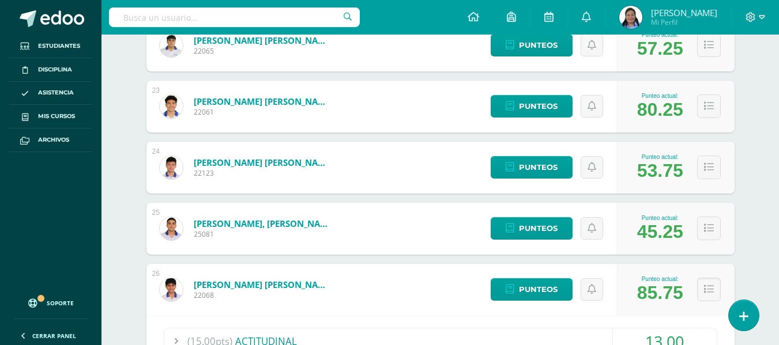
click at [773, 190] on div "Comunicación y Lenguaje L3, Inglés 4 Cuarto Bachillerato en Ciencias y Letras "…" at bounding box center [440, 171] width 678 height 3302
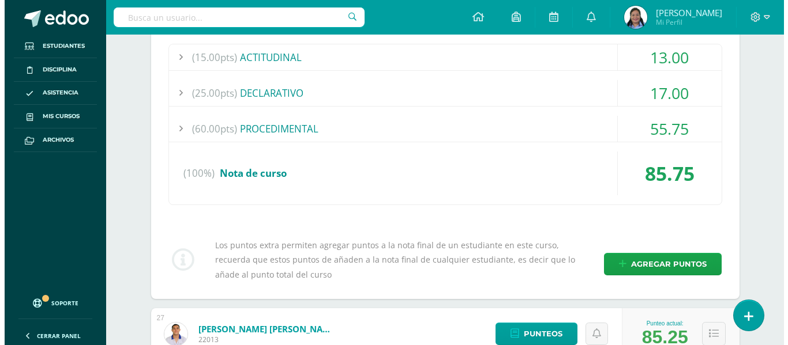
scroll to position [1775, 0]
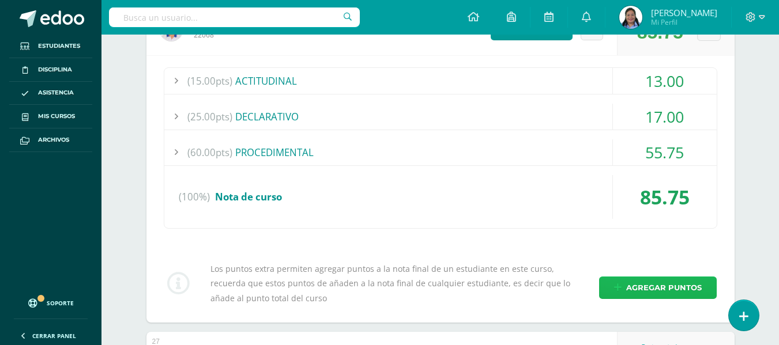
click at [674, 287] on span "Agregar puntos" at bounding box center [664, 287] width 76 height 21
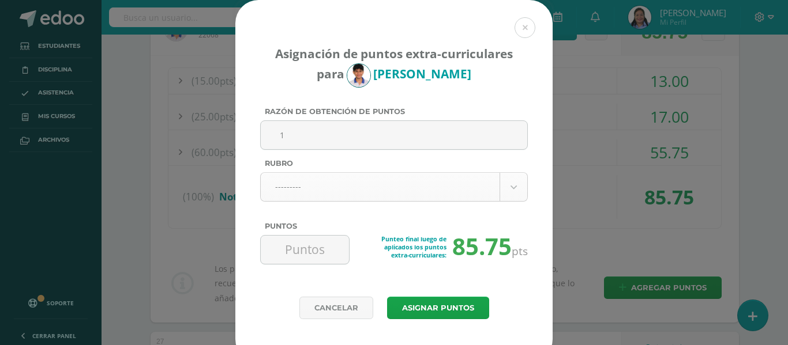
type input "1"
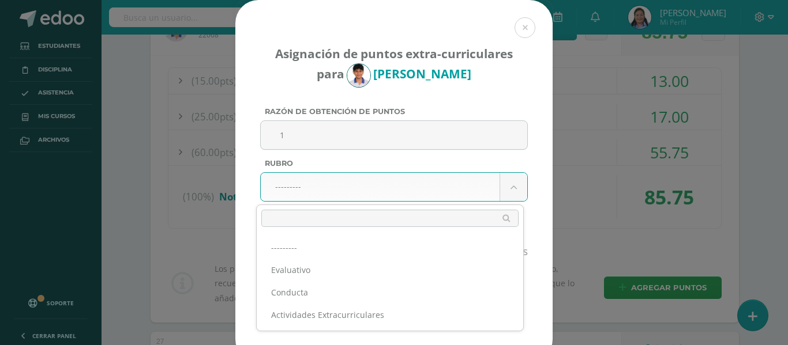
click at [309, 328] on ul "--------- Evaluativo Conducta Actividades Extracurriculares" at bounding box center [390, 281] width 266 height 99
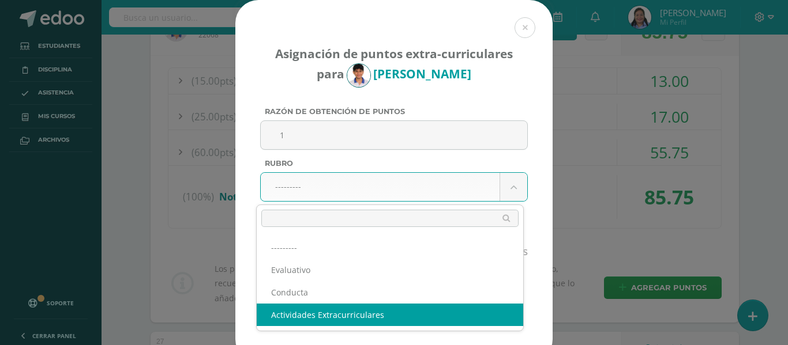
select select "3"
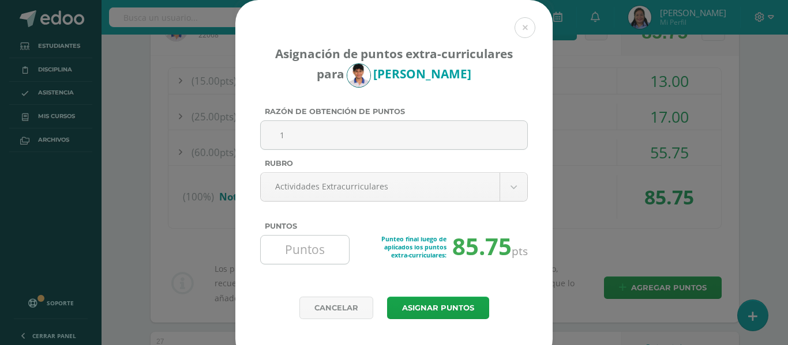
click at [295, 246] on input "Puntos" at bounding box center [304, 250] width 79 height 28
type input "1"
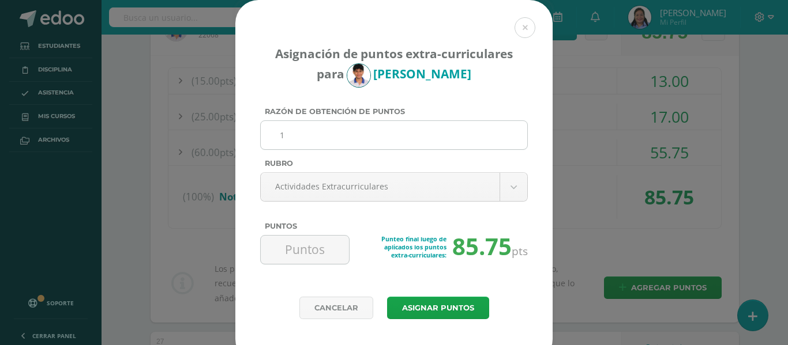
click at [296, 138] on input "1" at bounding box center [393, 135] width 257 height 28
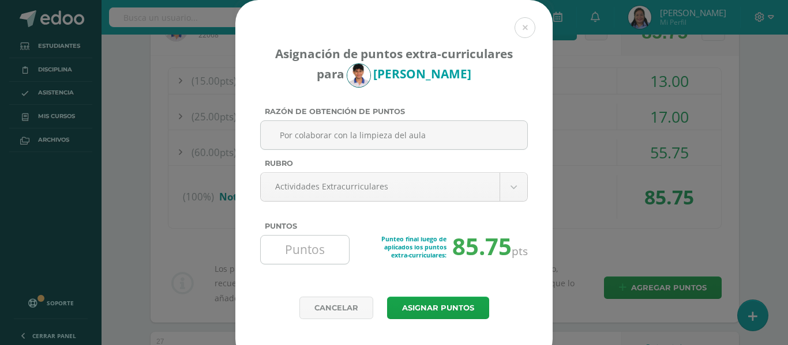
type input "Por colaborar con la limpieza del aula"
click at [333, 237] on input "Puntos" at bounding box center [304, 250] width 79 height 28
type input "1"
click at [421, 310] on button "Asignar puntos" at bounding box center [438, 308] width 102 height 22
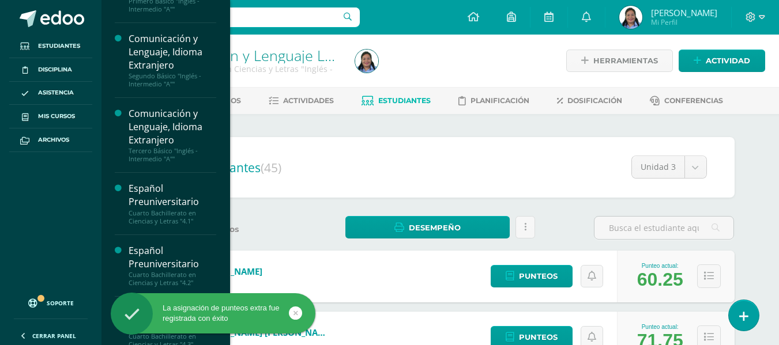
scroll to position [121, 0]
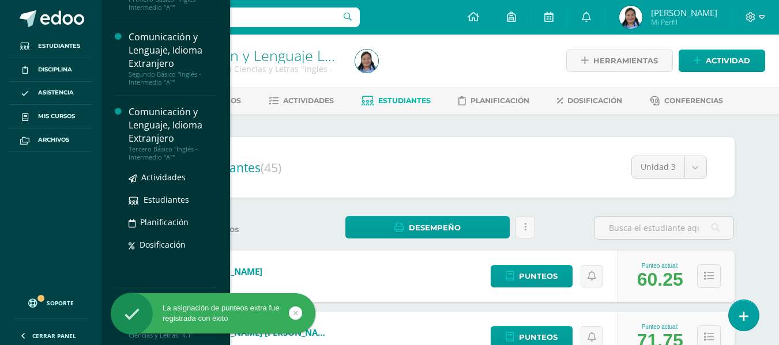
click at [172, 158] on div "Tercero Básico "Inglés - Intermedio "A""" at bounding box center [173, 153] width 88 height 16
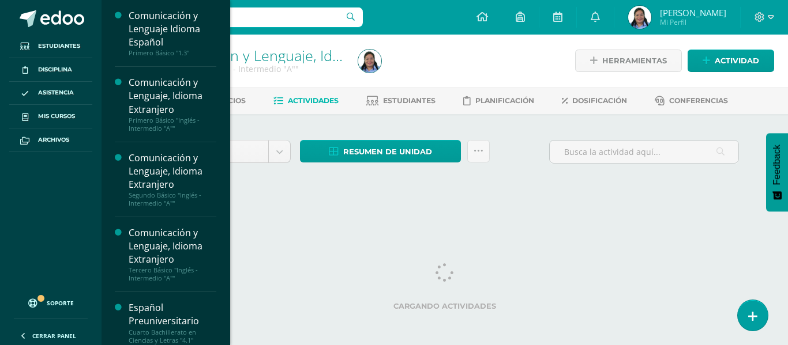
click at [170, 306] on div "Español Preuniversitario" at bounding box center [173, 315] width 88 height 27
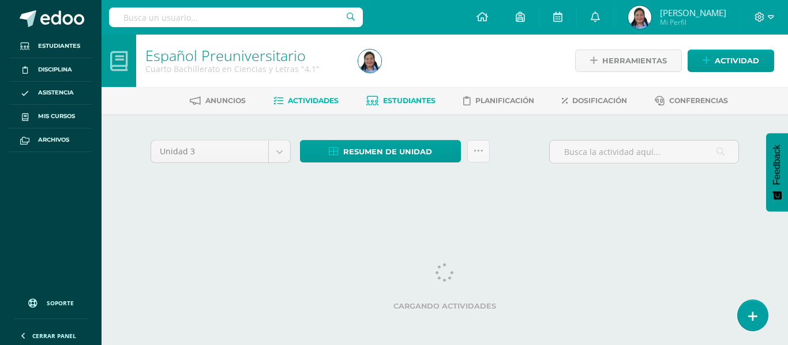
click at [414, 97] on span "Estudiantes" at bounding box center [409, 100] width 52 height 9
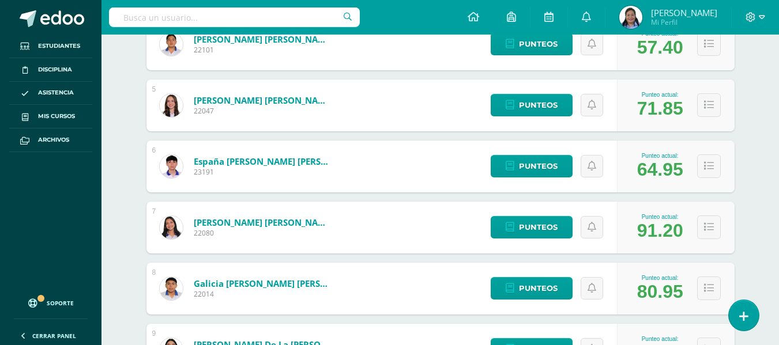
scroll to position [417, 0]
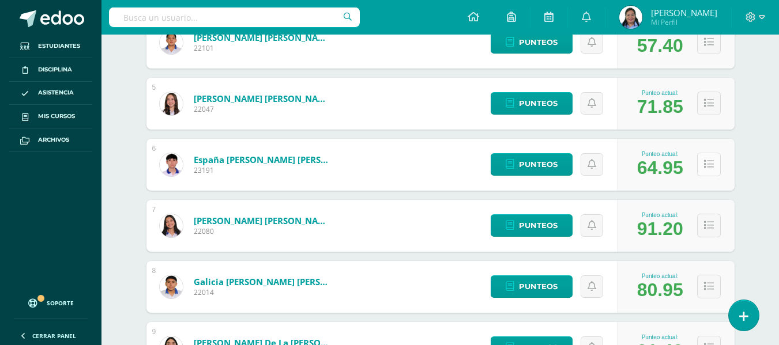
click at [706, 167] on icon at bounding box center [709, 165] width 10 height 10
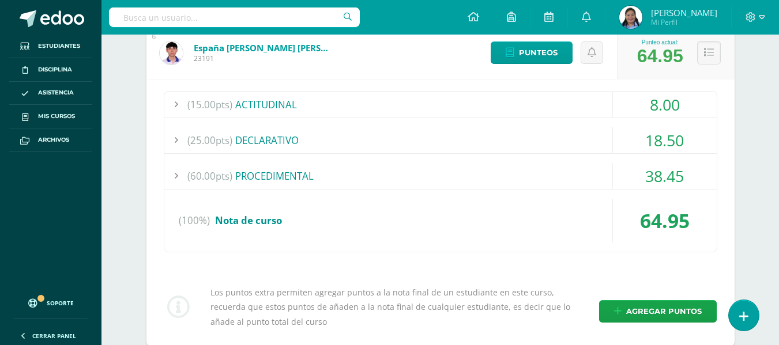
scroll to position [552, 0]
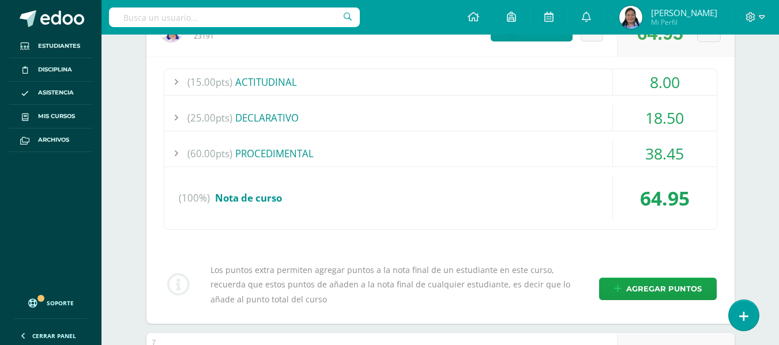
click at [274, 80] on div "(15.00pts) ACTITUDINAL" at bounding box center [440, 82] width 552 height 26
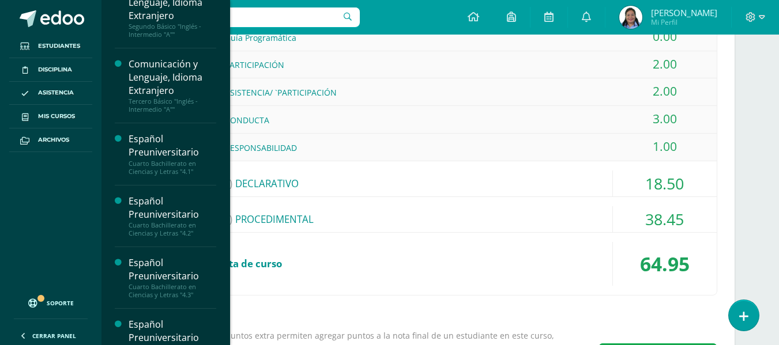
scroll to position [0, 0]
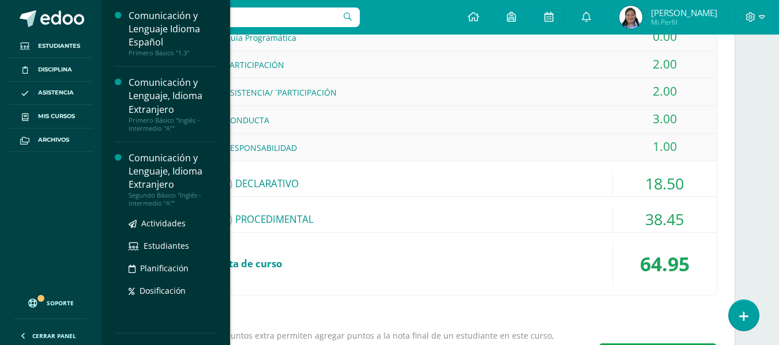
click at [165, 230] on ul "Actividades Estudiantes Planificación Dosificación" at bounding box center [173, 257] width 88 height 81
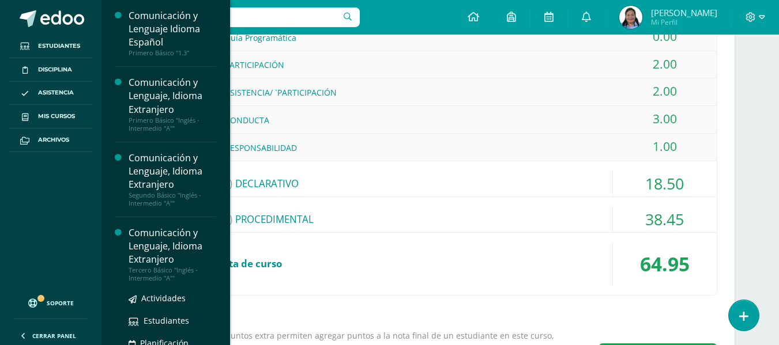
click at [118, 265] on div at bounding box center [122, 313] width 14 height 172
click at [160, 242] on div "Comunicación y Lenguaje, Idioma Extranjero" at bounding box center [173, 247] width 88 height 40
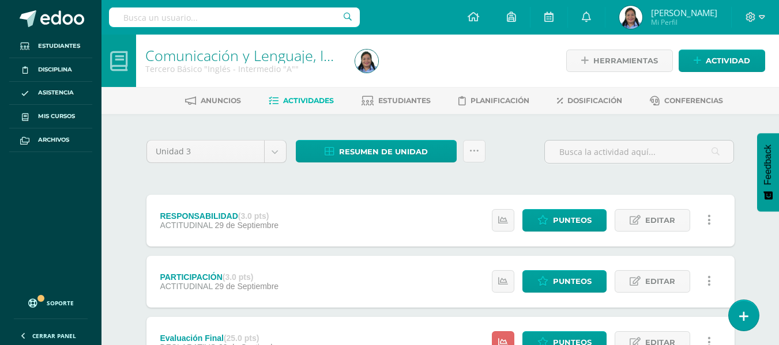
click at [555, 171] on div at bounding box center [639, 156] width 199 height 33
click at [739, 92] on ul "Anuncios Actividades Estudiantes Planificación Dosificación Conferencias" at bounding box center [454, 100] width 678 height 19
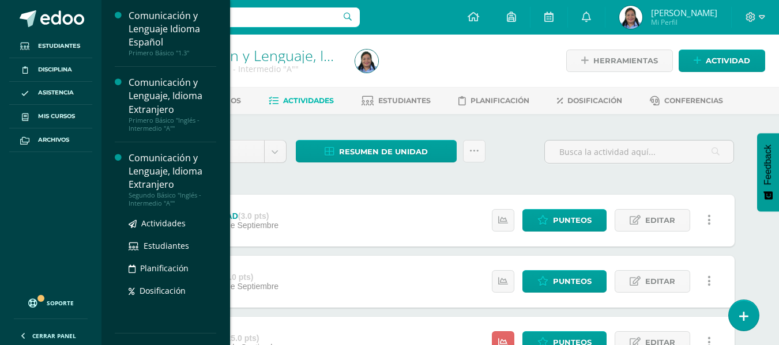
click at [165, 172] on div "Comunicación y Lenguaje, Idioma Extranjero" at bounding box center [173, 172] width 88 height 40
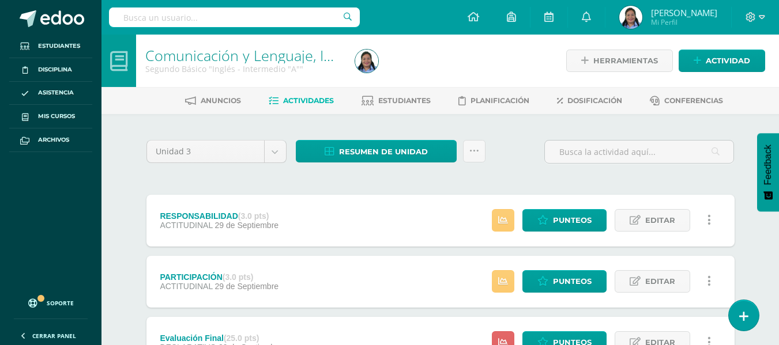
drag, startPoint x: 468, startPoint y: 129, endPoint x: 445, endPoint y: 119, distance: 24.3
click at [438, 110] on ul "Anuncios Actividades Estudiantes Planificación Dosificación Conferencias" at bounding box center [454, 100] width 678 height 19
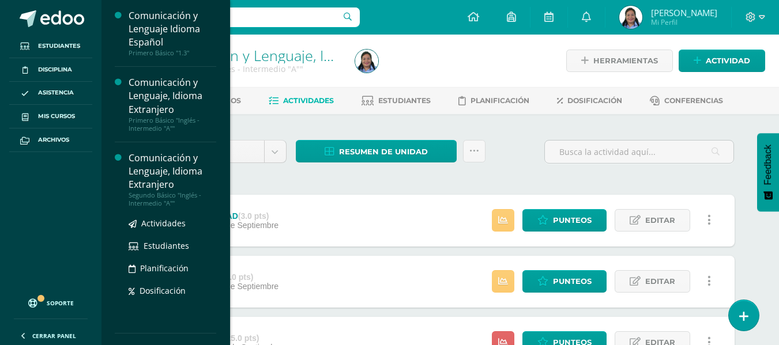
click at [134, 170] on div "Comunicación y Lenguaje, Idioma Extranjero" at bounding box center [173, 172] width 88 height 40
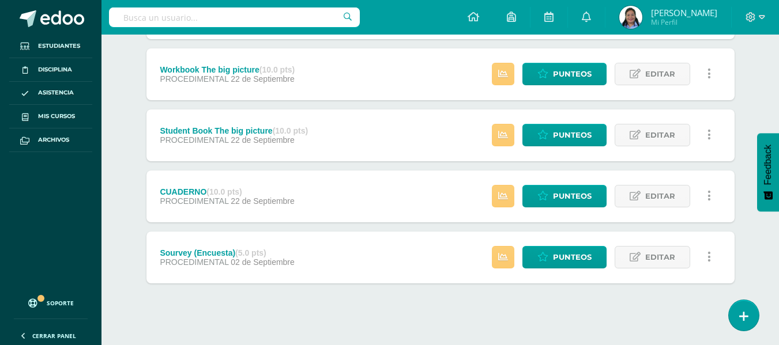
scroll to position [515, 0]
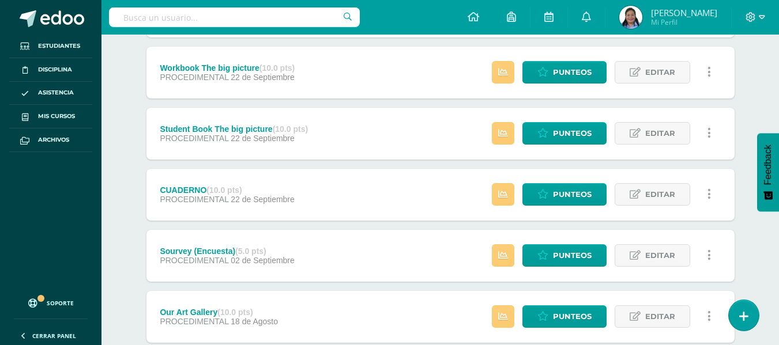
drag, startPoint x: 158, startPoint y: 142, endPoint x: 138, endPoint y: 148, distance: 20.8
click at [138, 148] on div "Unidad 3 Unidad 1 Unidad 2 Unidad 3 Resumen de unidad Descargar como HTML Desca…" at bounding box center [440, 70] width 634 height 943
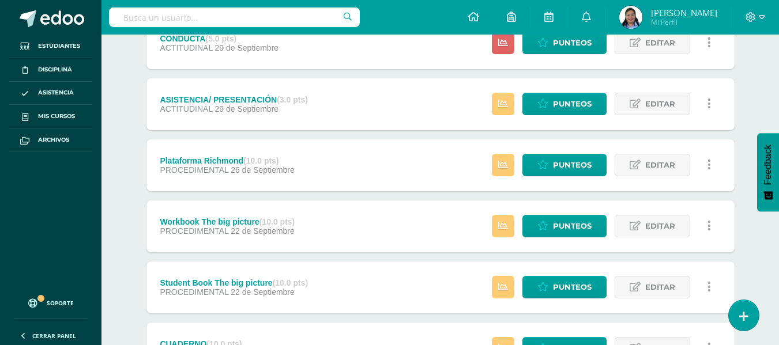
scroll to position [363, 0]
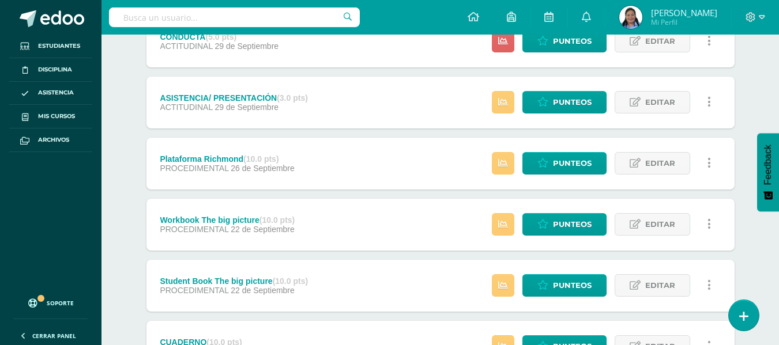
click at [764, 110] on div "Comunicación y Lenguaje, Idioma Extranjero Segundo Básico "Inglés - Intermedio …" at bounding box center [440, 183] width 678 height 1022
